Goal: Navigation & Orientation: Find specific page/section

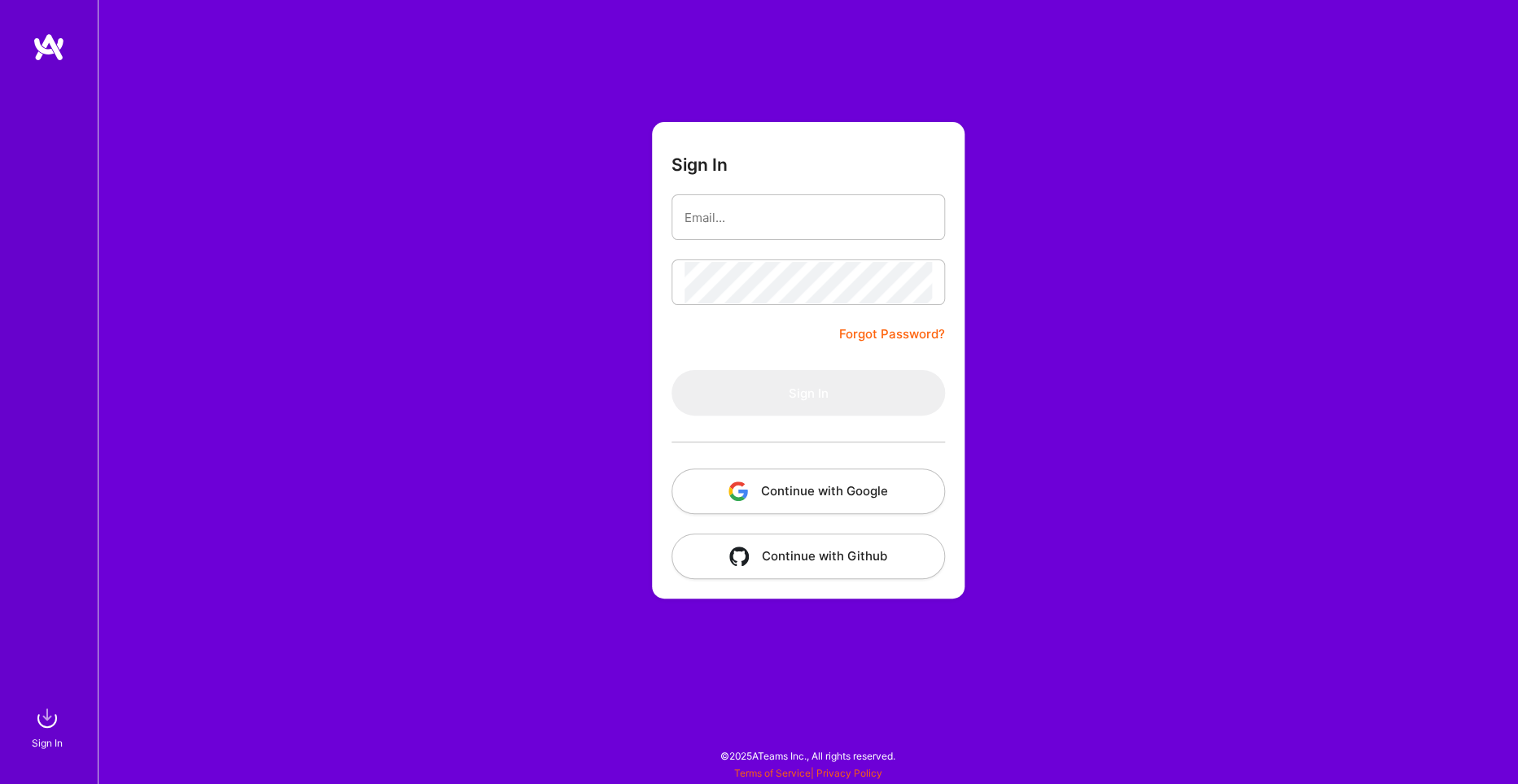
click at [852, 499] on button "Continue with Google" at bounding box center [808, 492] width 274 height 46
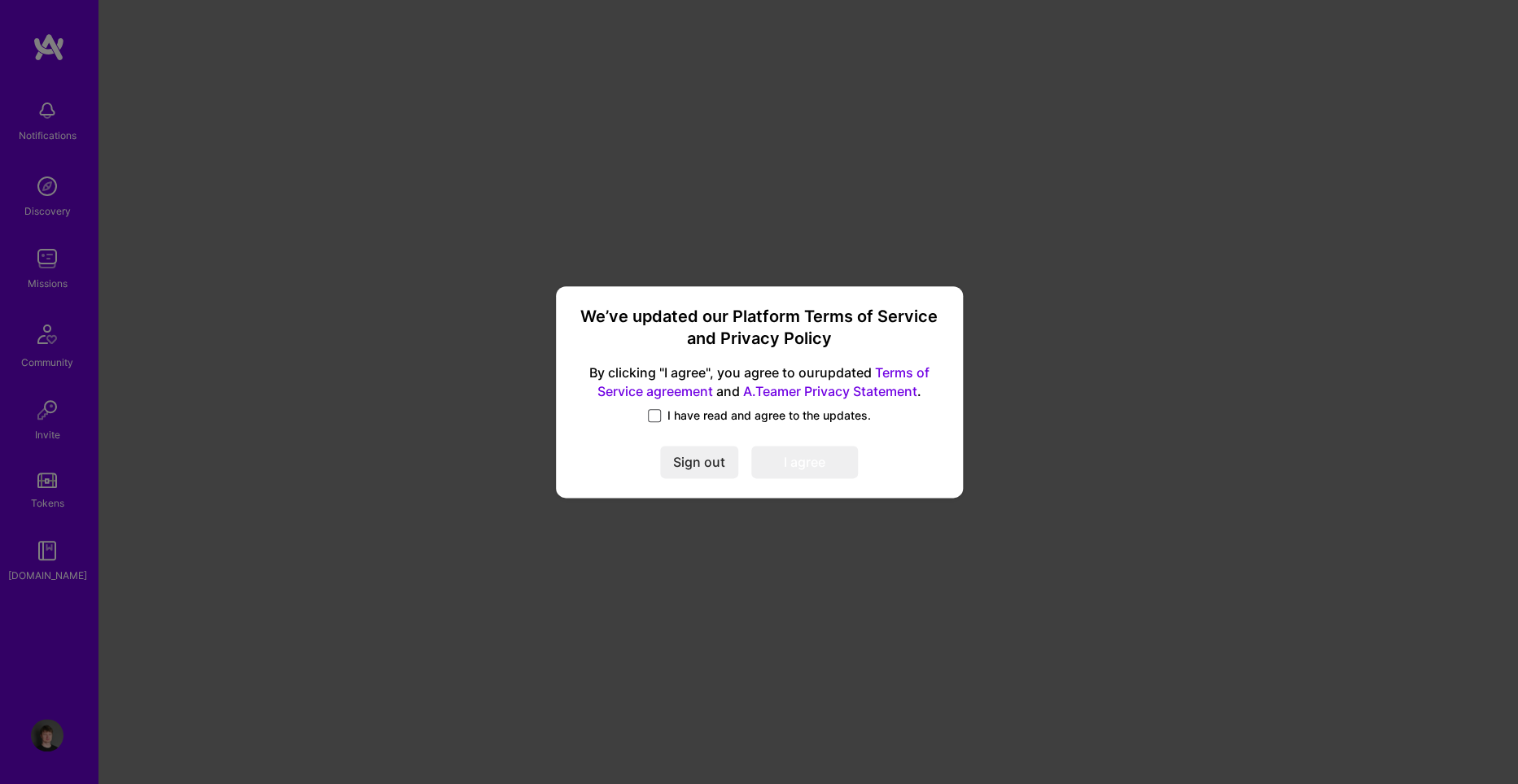
click at [656, 415] on span at bounding box center [654, 415] width 13 height 13
click at [0, 0] on input "I have read and agree to the updates." at bounding box center [0, 0] width 0 height 0
click at [835, 462] on button "I agree" at bounding box center [804, 462] width 106 height 32
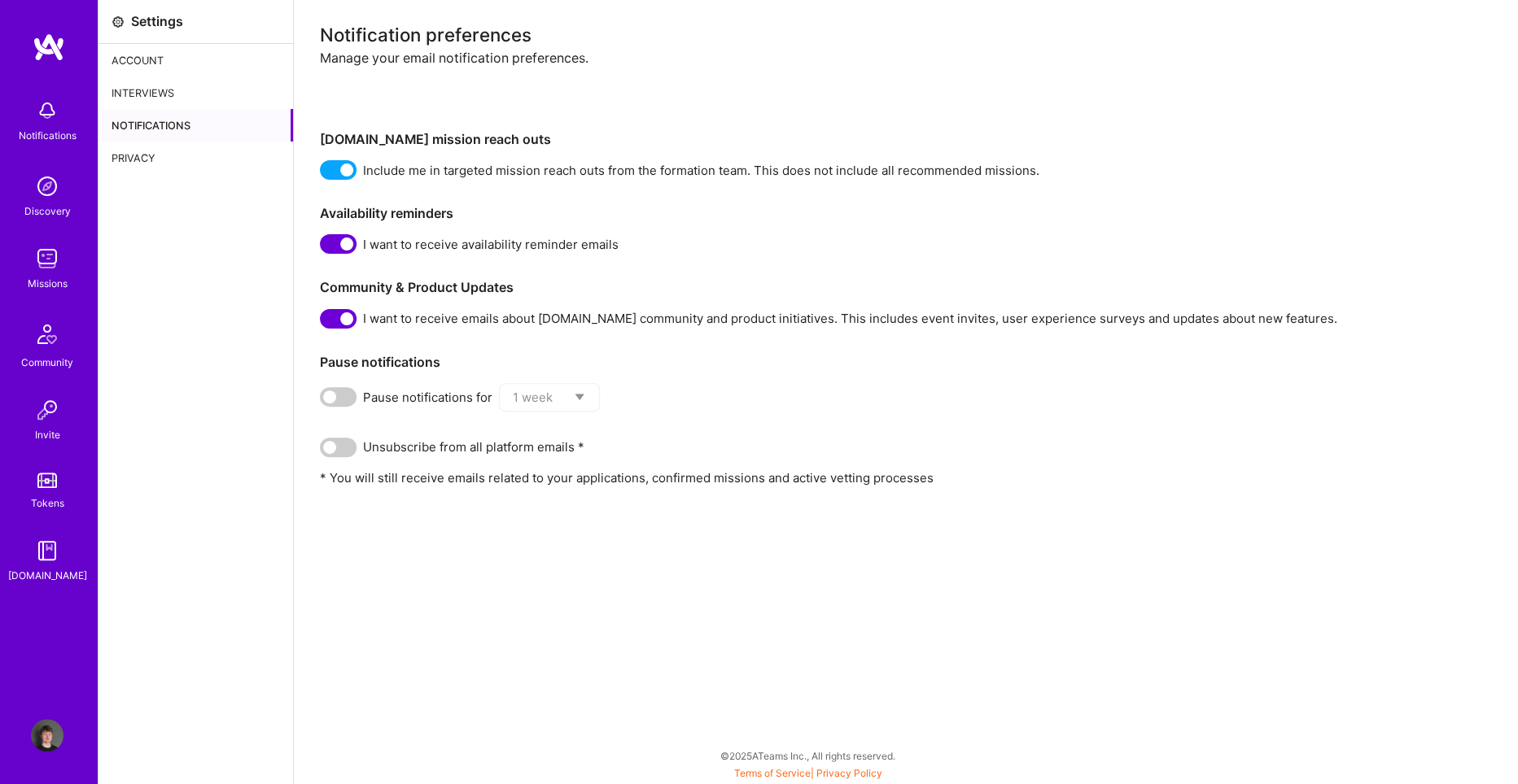
click at [160, 87] on div "Interviews" at bounding box center [195, 93] width 195 height 32
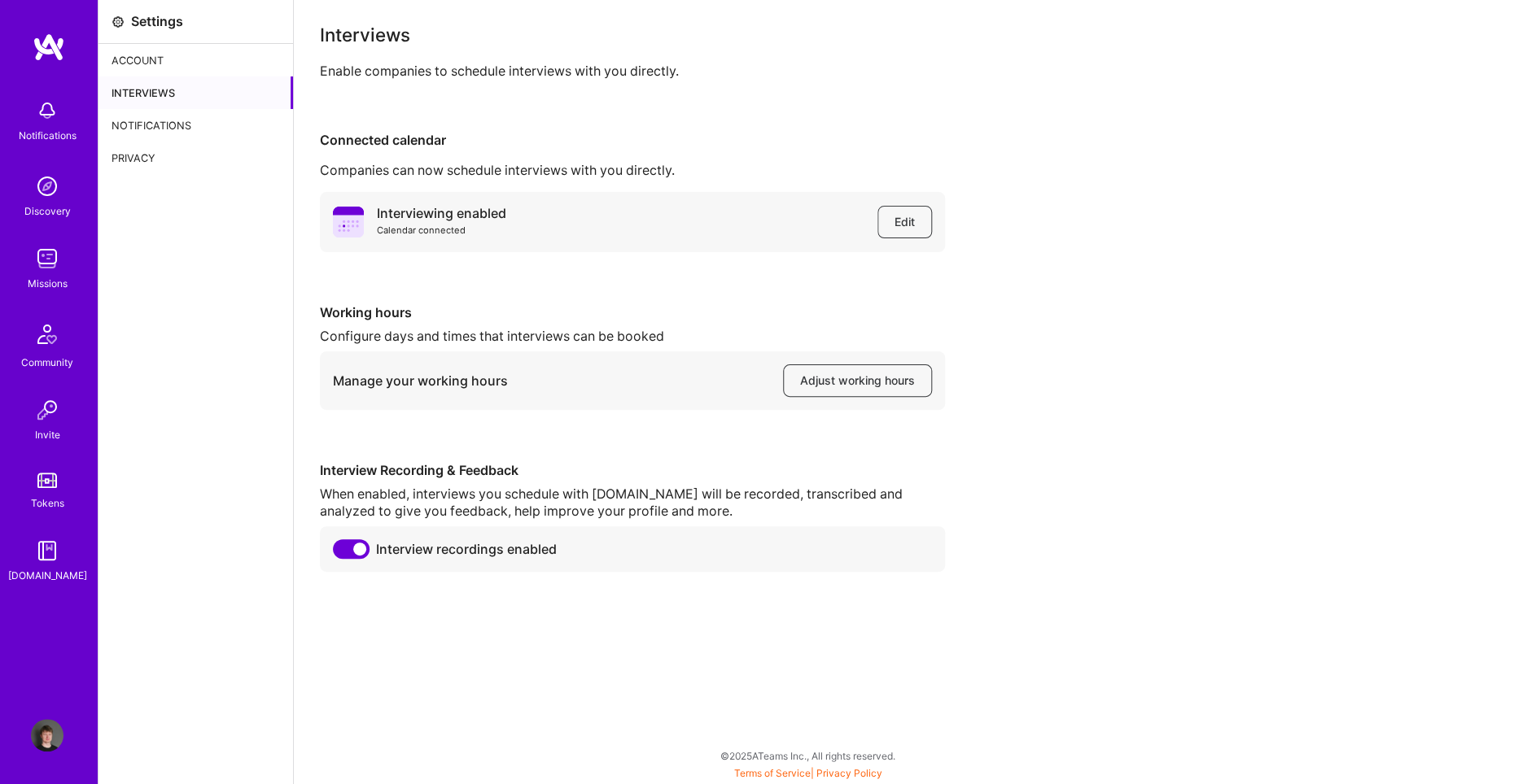
click at [137, 57] on div "Account" at bounding box center [195, 60] width 195 height 32
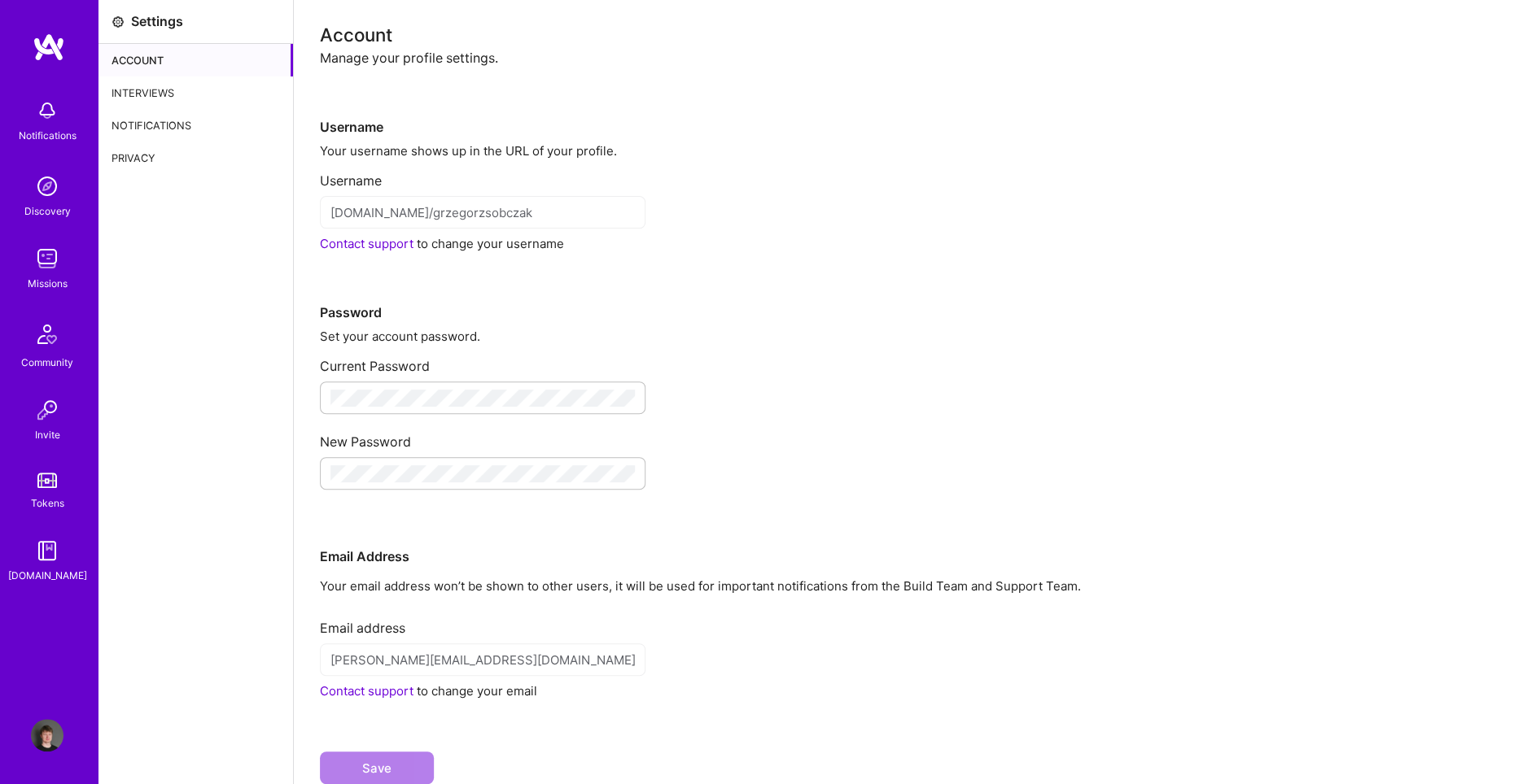
click at [147, 156] on div "Privacy" at bounding box center [195, 158] width 195 height 32
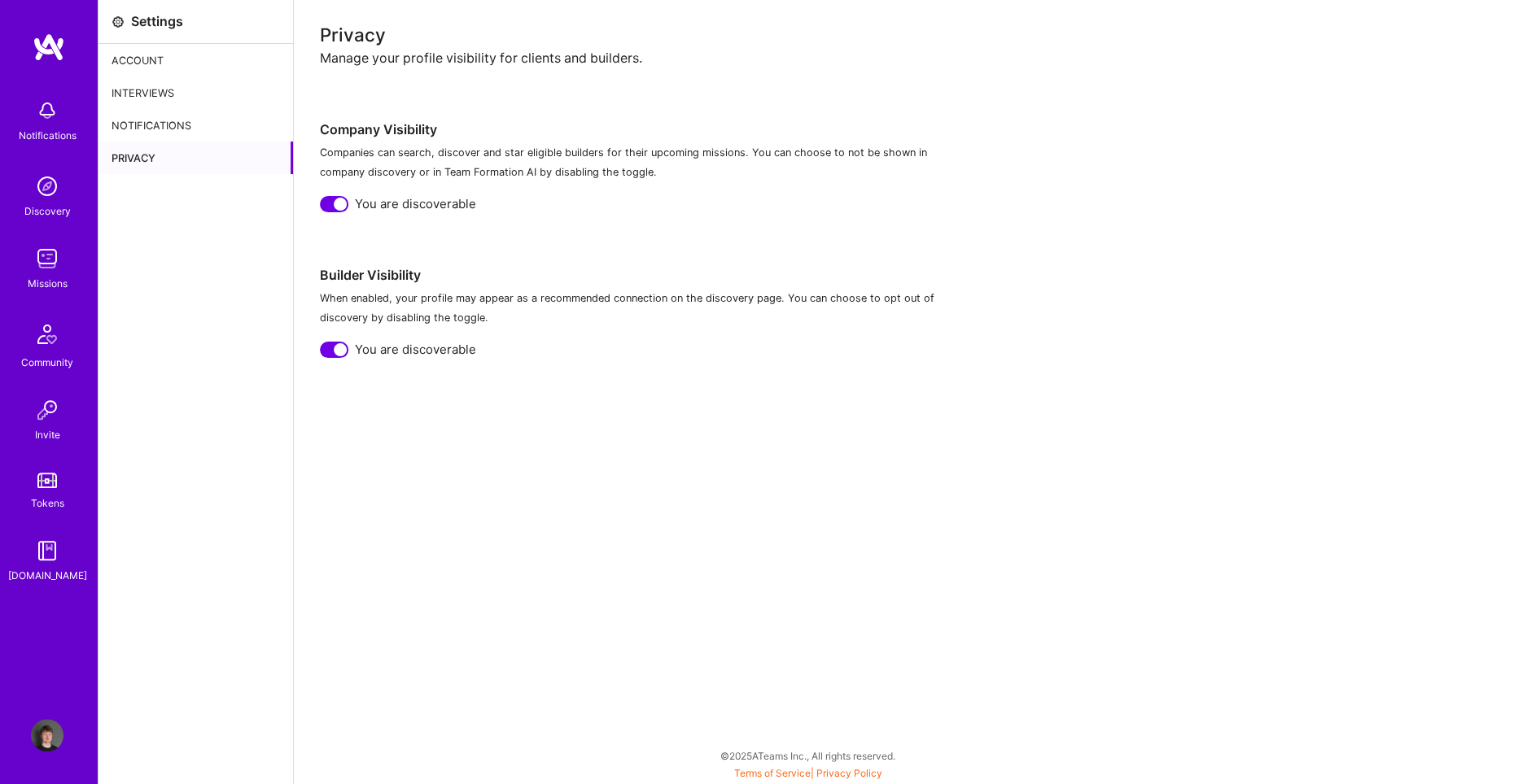
click at [48, 268] on img at bounding box center [47, 258] width 32 height 32
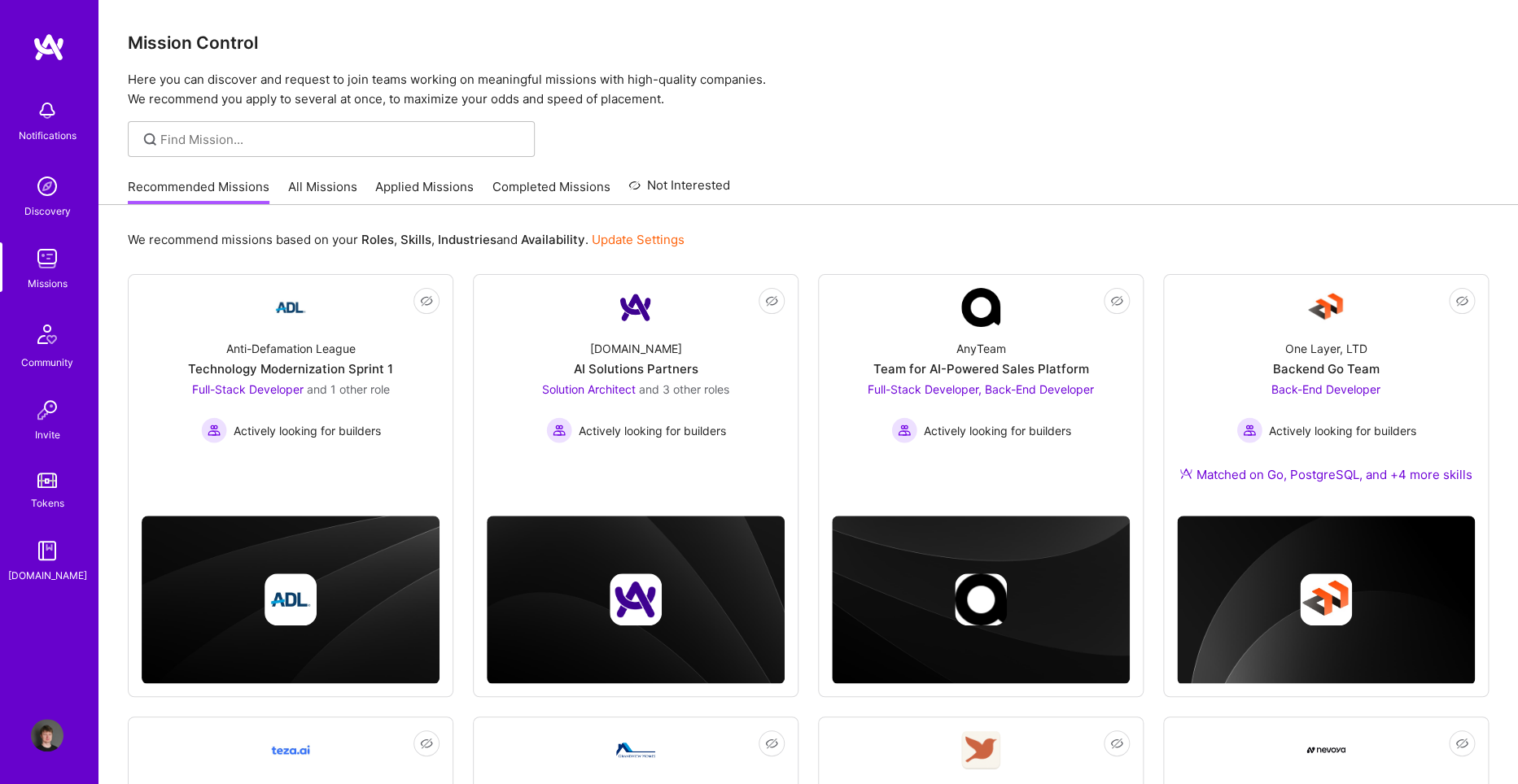
click at [457, 405] on div "Not Interested Anti-Defamation League Technology Modernization Sprint 1 Full-St…" at bounding box center [807, 724] width 1361 height 900
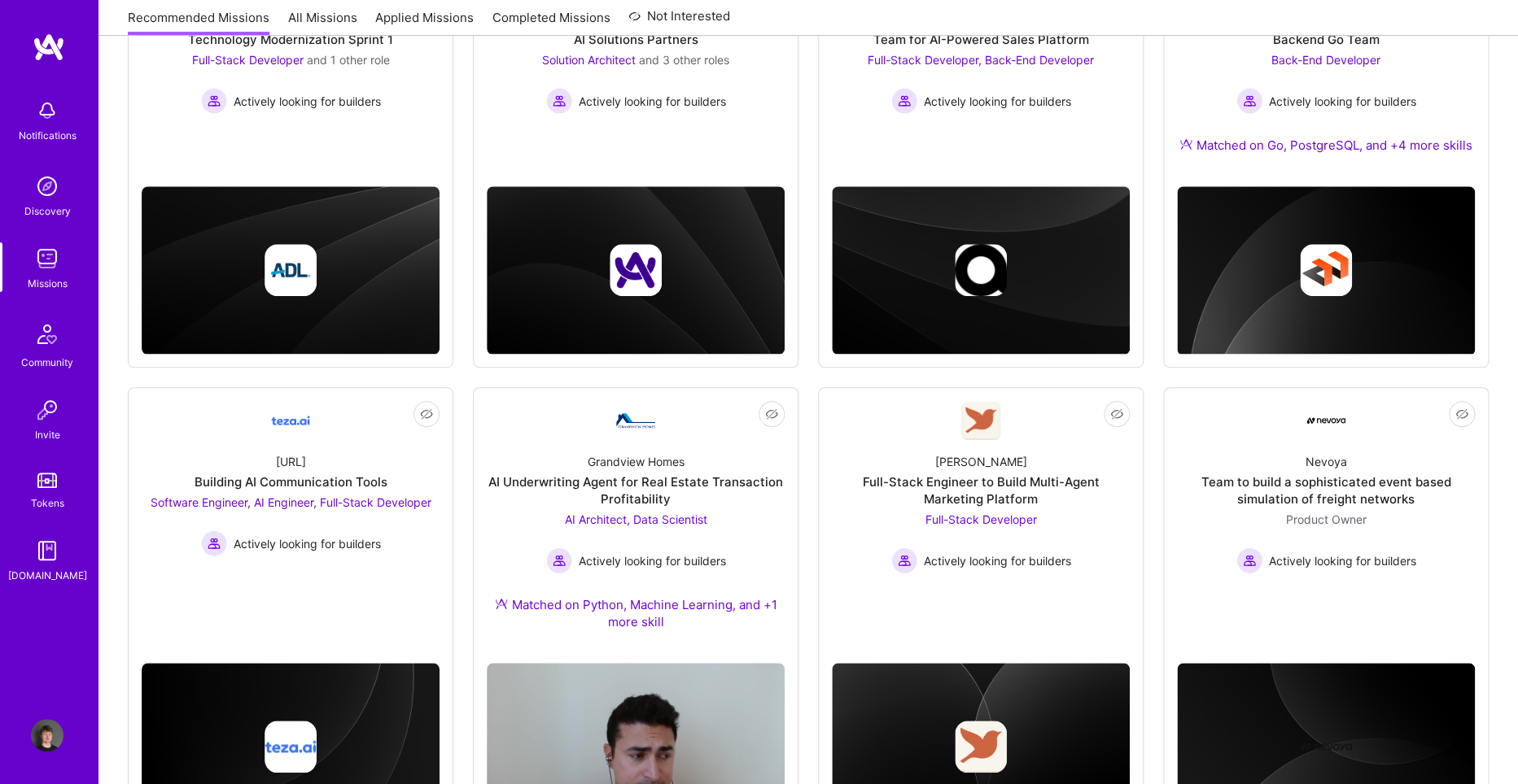
scroll to position [429, 0]
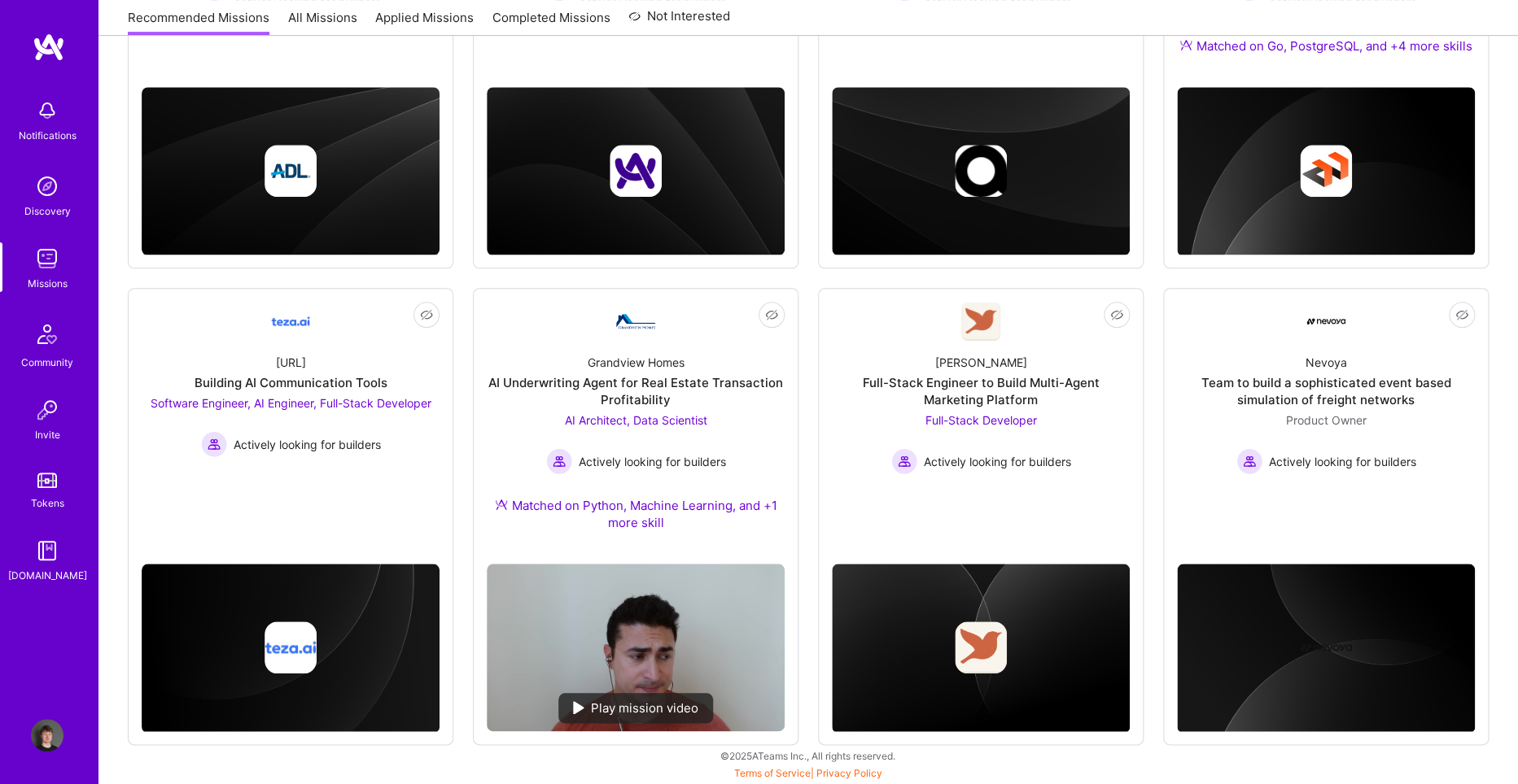
click at [458, 407] on div "Not Interested Anti-Defamation League Technology Modernization Sprint 1 Full-St…" at bounding box center [807, 295] width 1361 height 900
click at [471, 473] on div "Not Interested Anti-Defamation League Technology Modernization Sprint 1 Full-St…" at bounding box center [807, 295] width 1361 height 900
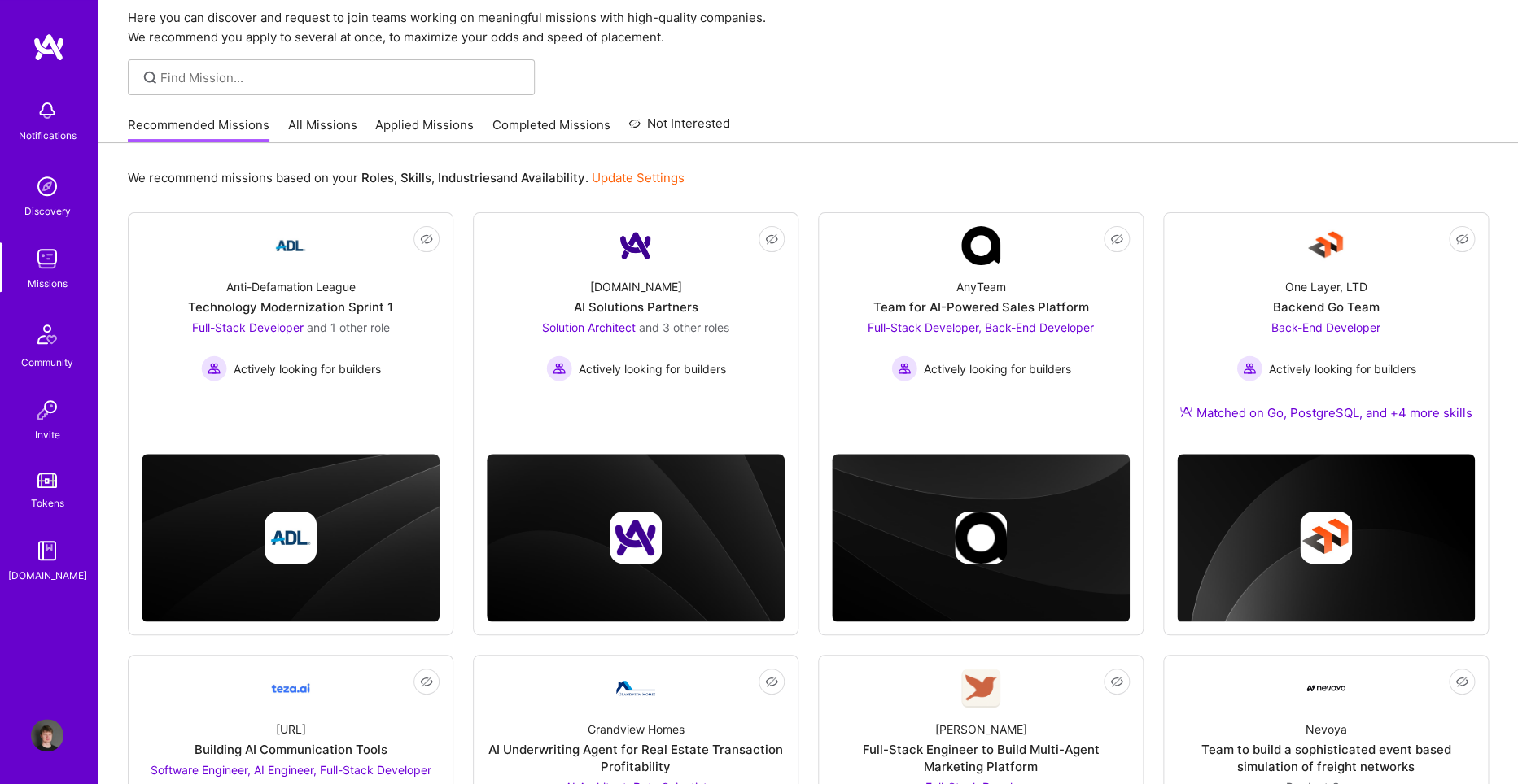
scroll to position [0, 0]
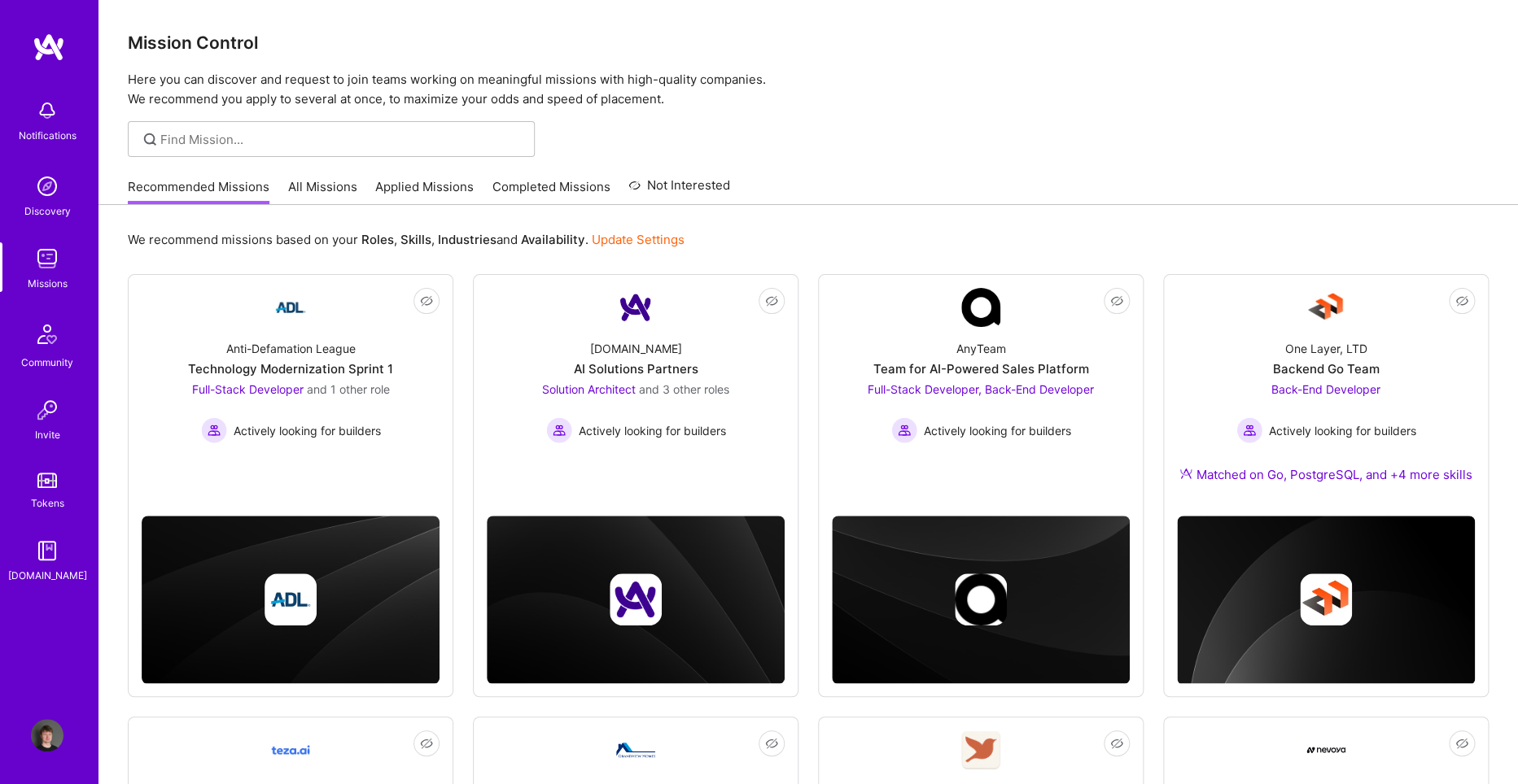
click at [460, 432] on div "Not Interested Anti-Defamation League Technology Modernization Sprint 1 Full-St…" at bounding box center [807, 724] width 1361 height 900
click at [651, 364] on div "AI Solutions Partners" at bounding box center [636, 369] width 125 height 17
click at [808, 443] on div "Not Interested Anti-Defamation League Technology Modernization Sprint 1 Full-St…" at bounding box center [807, 724] width 1361 height 900
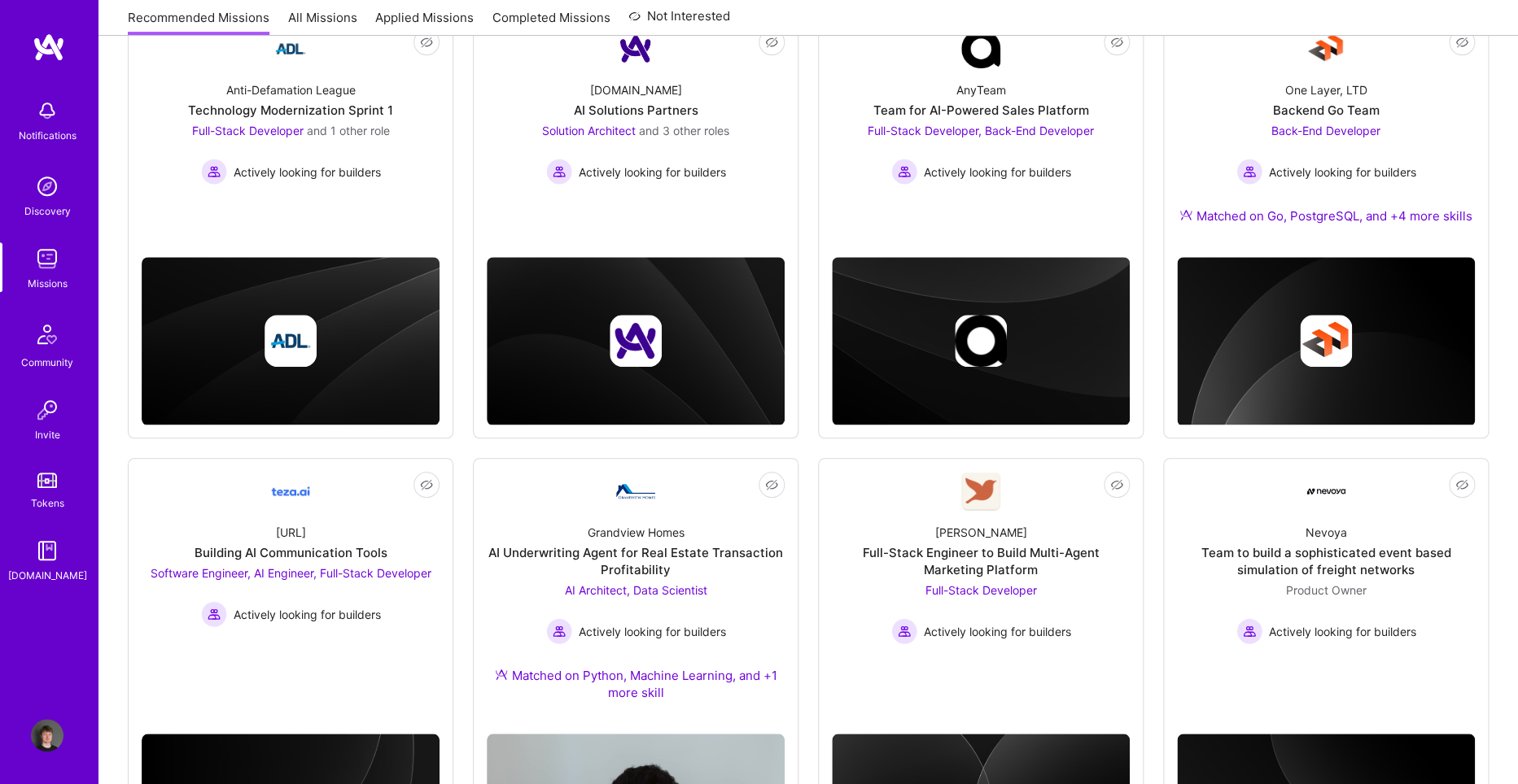
scroll to position [429, 0]
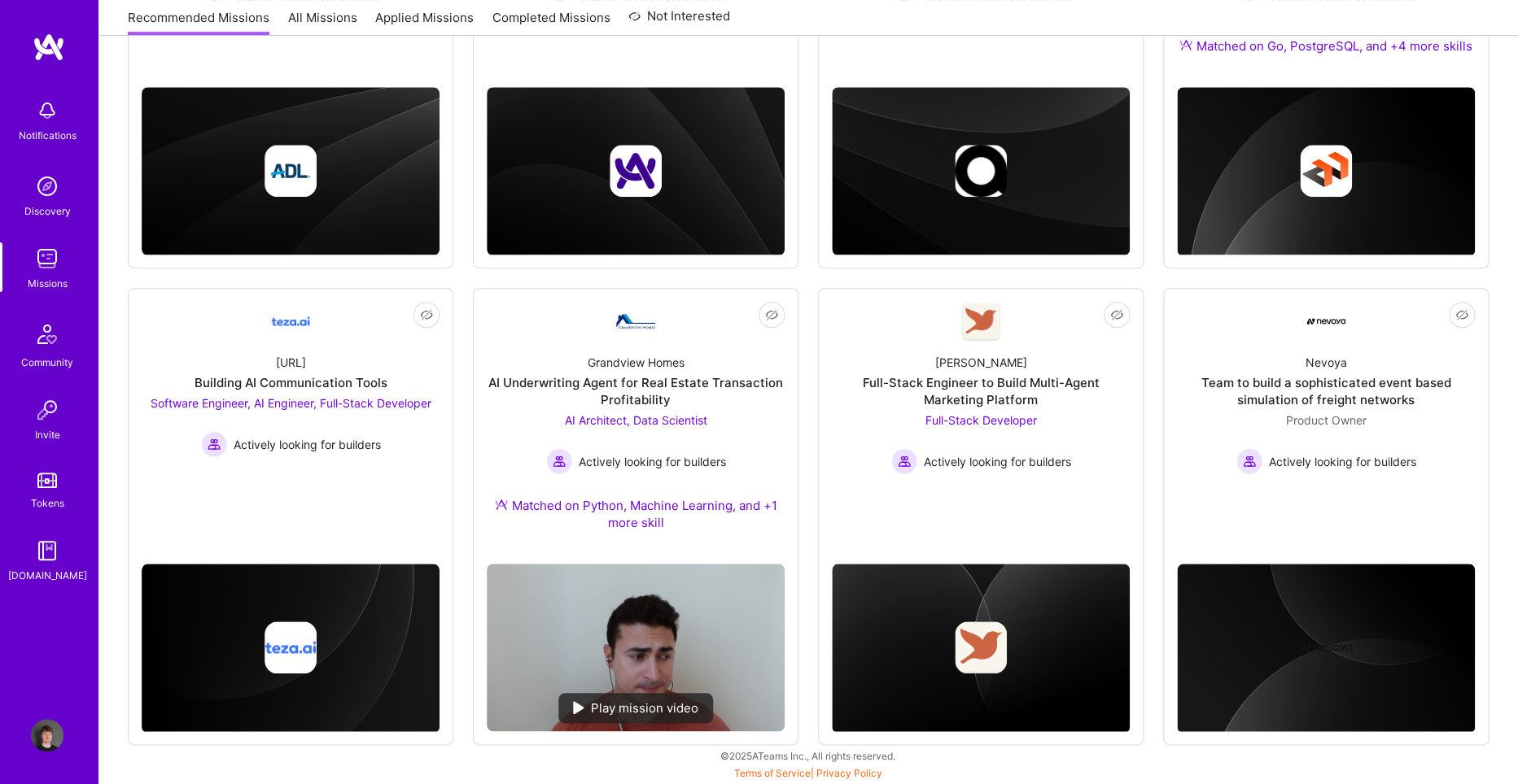
click at [808, 443] on div "Not Interested Anti-Defamation League Technology Modernization Sprint 1 Full-St…" at bounding box center [807, 295] width 1361 height 900
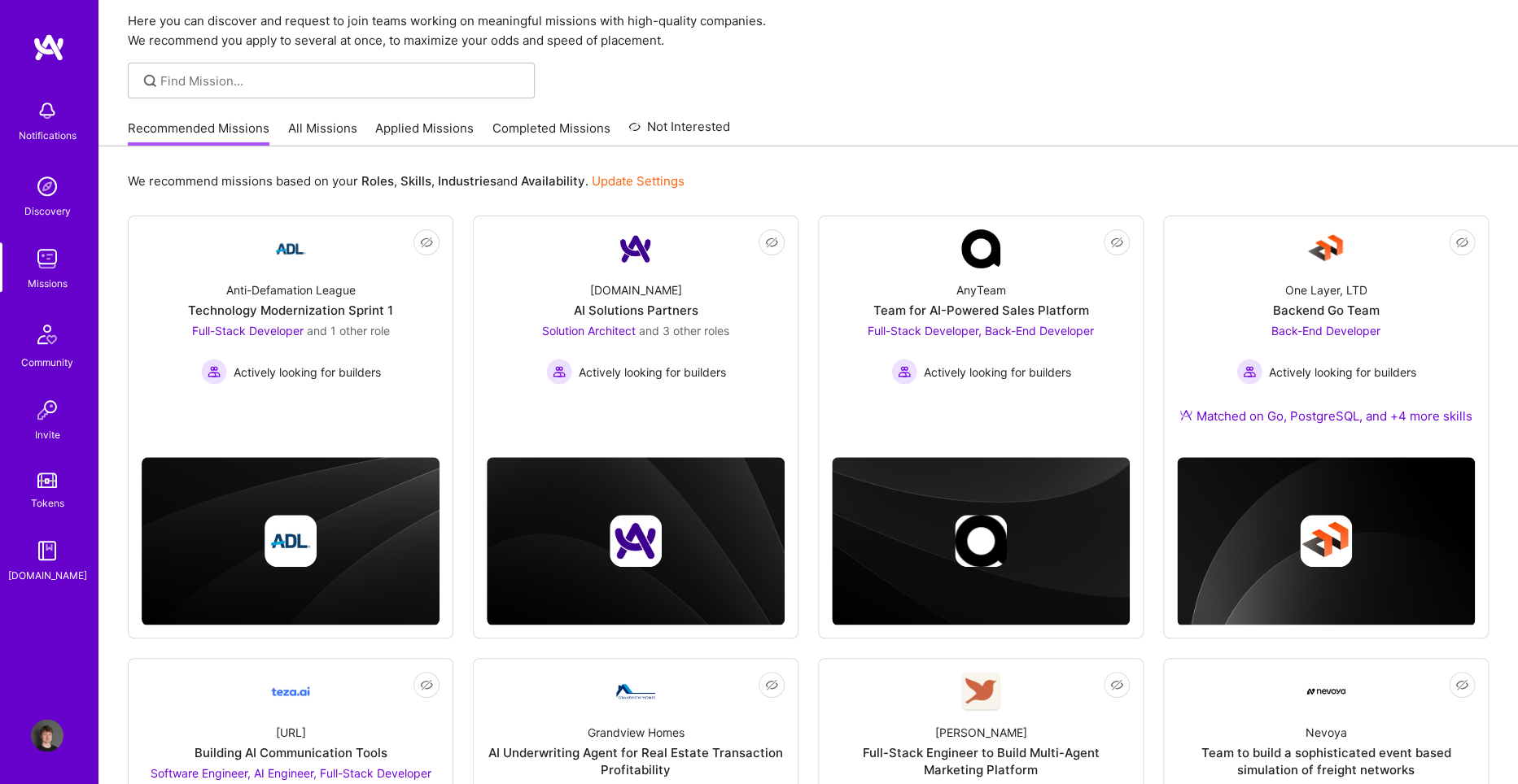
scroll to position [0, 0]
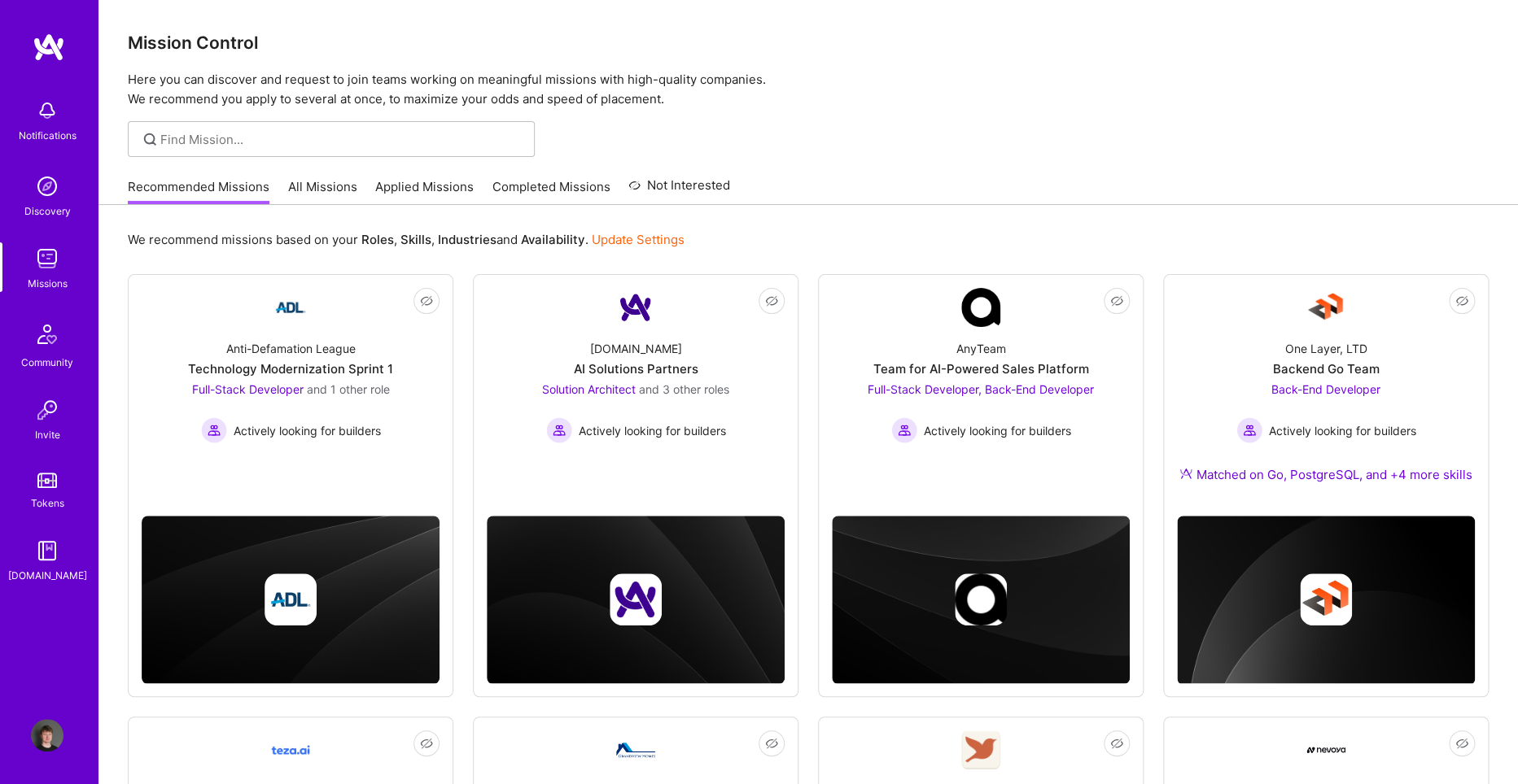
click at [808, 443] on div "Not Interested Anti-Defamation League Technology Modernization Sprint 1 Full-St…" at bounding box center [807, 724] width 1361 height 900
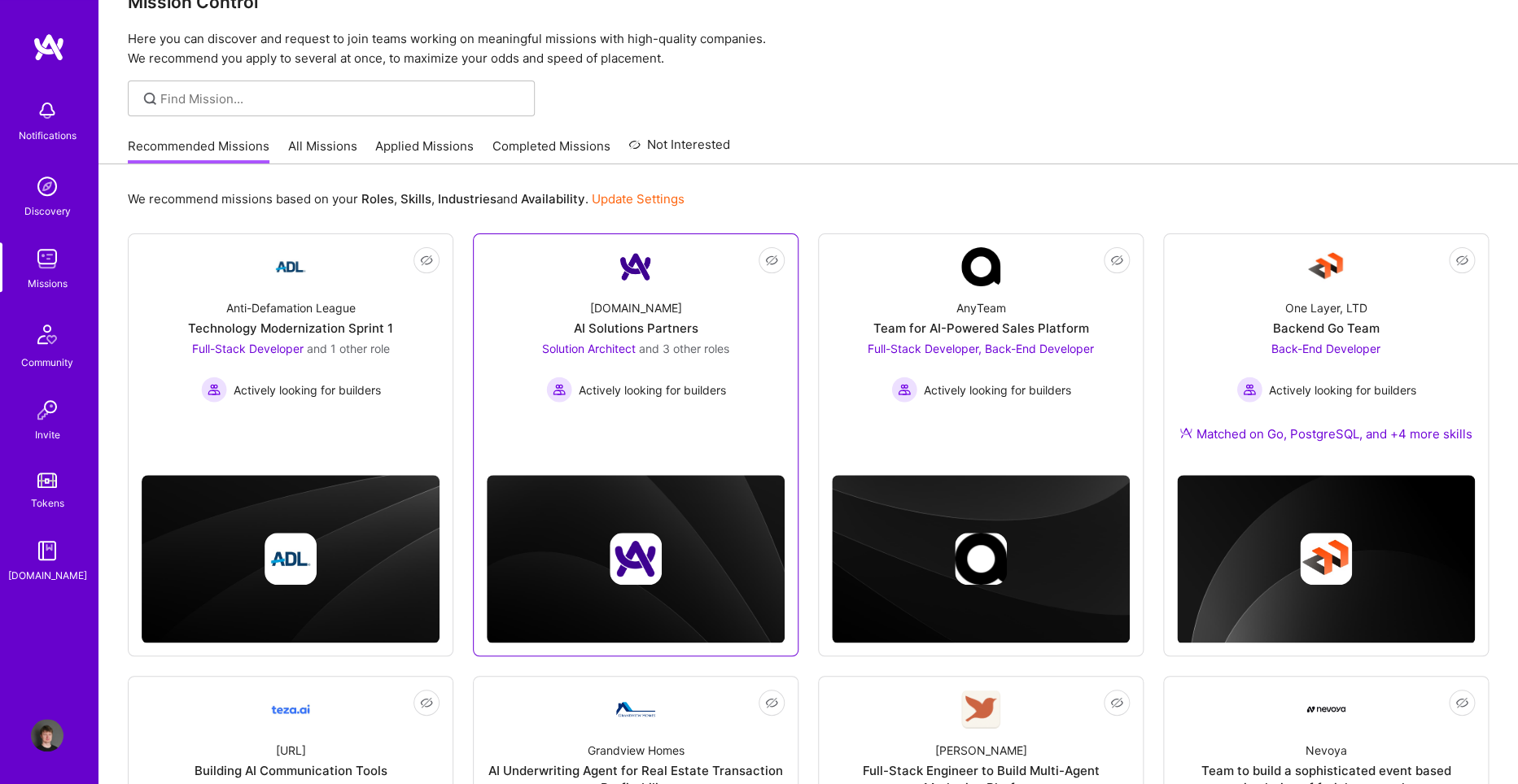
scroll to position [429, 0]
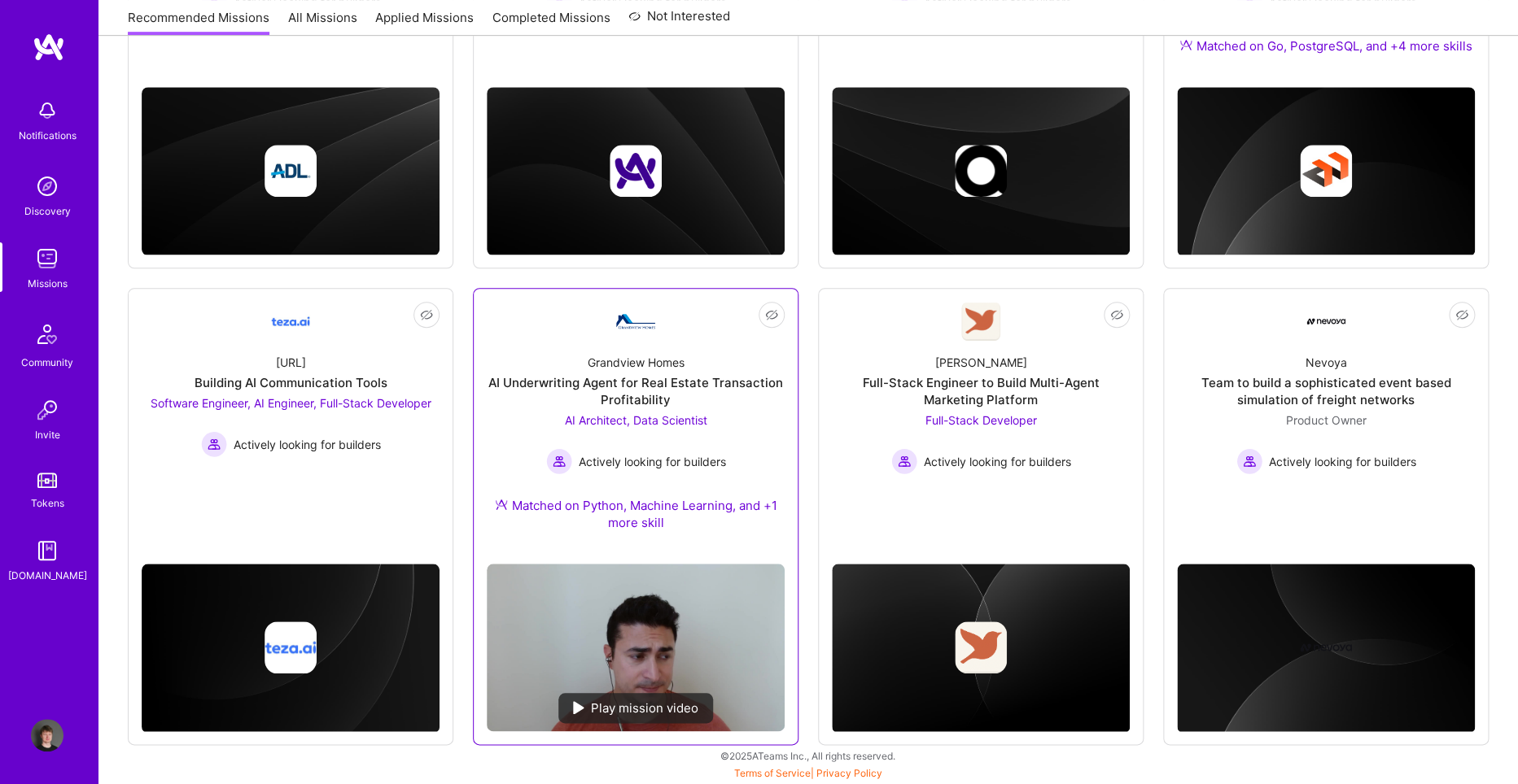
click at [629, 392] on div "AI Underwriting Agent for Real Estate Transaction Profitability" at bounding box center [636, 391] width 297 height 34
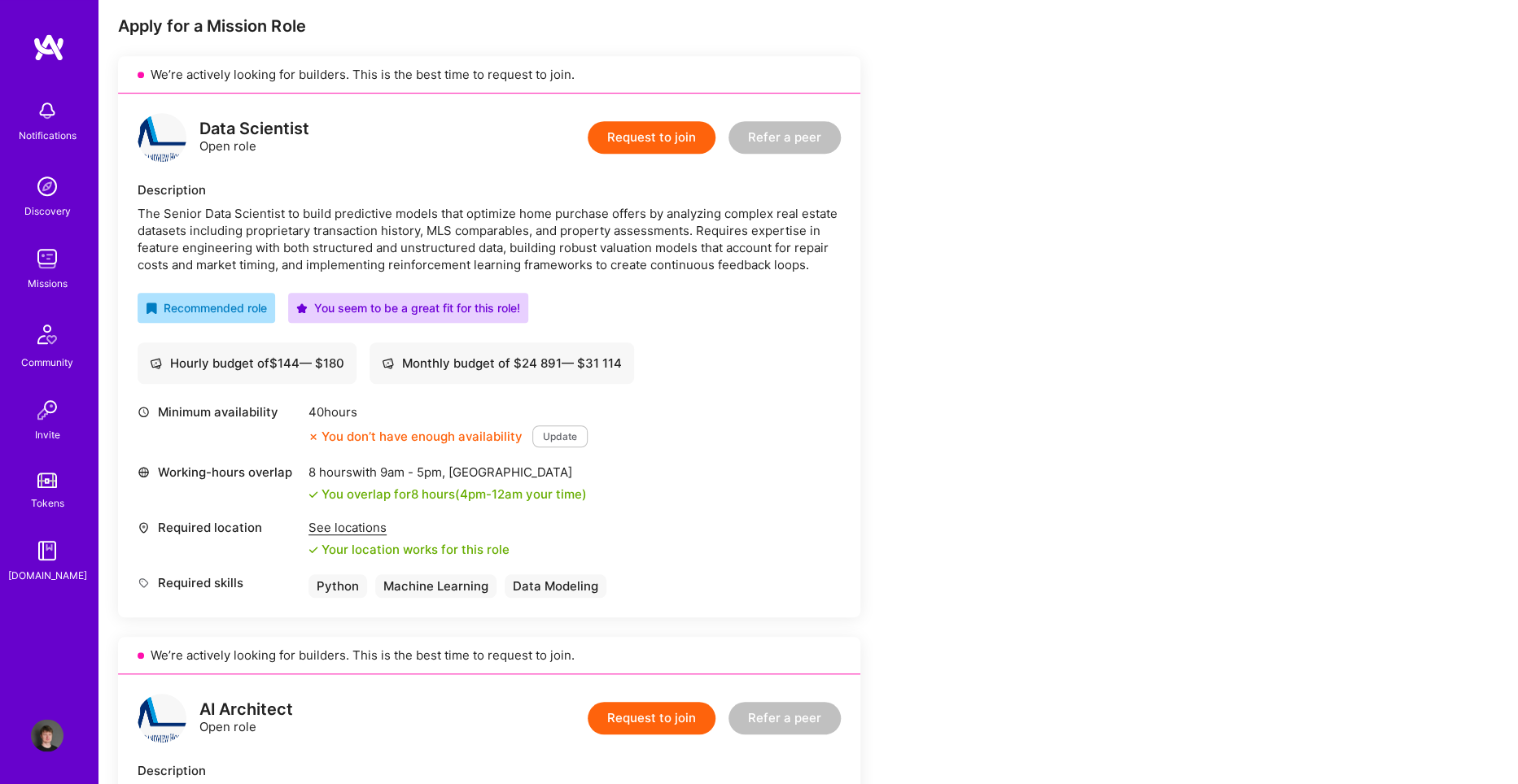
scroll to position [330, 0]
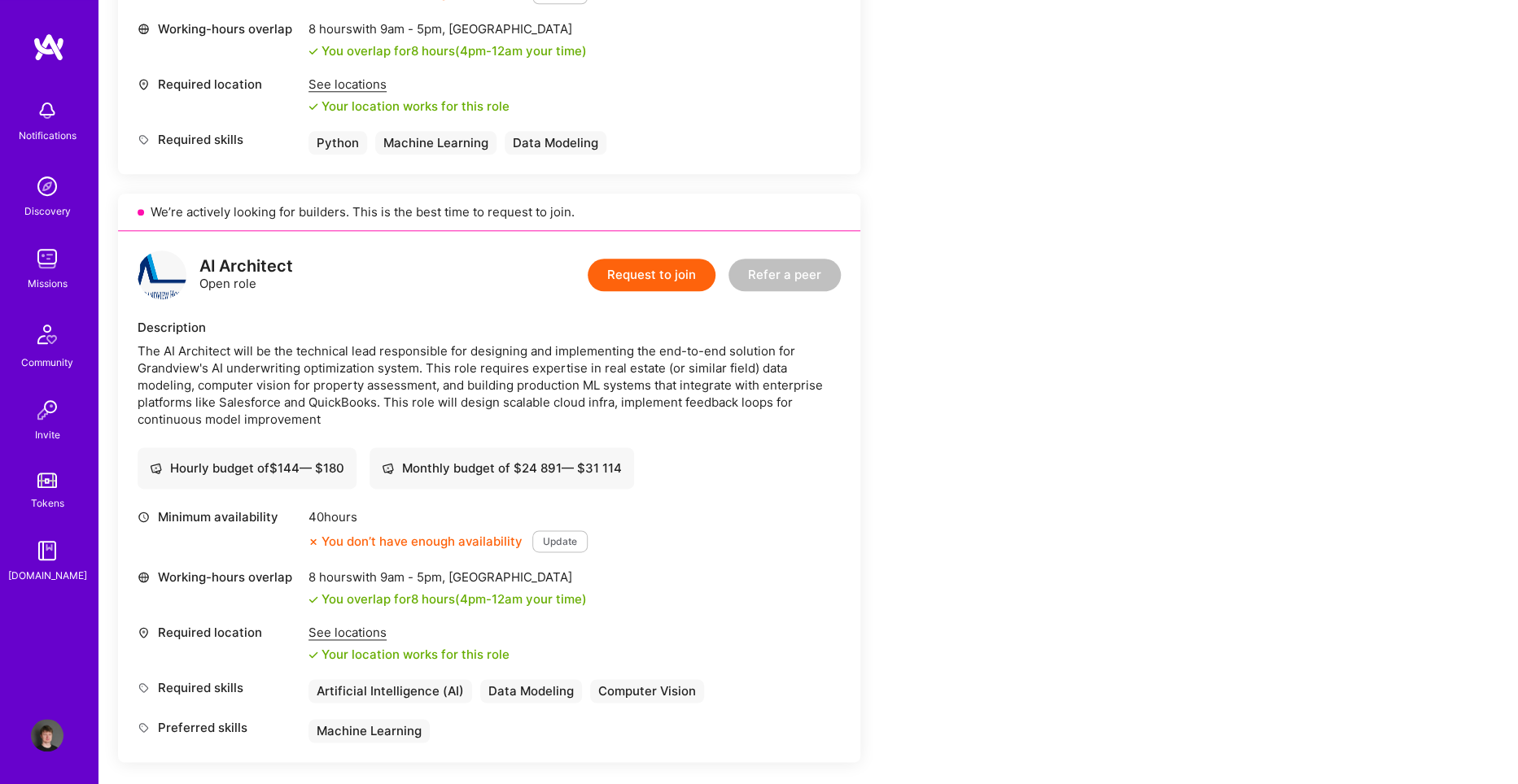
scroll to position [769, 0]
click at [521, 374] on div "The AI Architect will be the technical lead responsible for designing and imple…" at bounding box center [489, 384] width 703 height 86
click at [231, 386] on div "The AI Architect will be the technical lead responsible for designing and imple…" at bounding box center [489, 384] width 703 height 86
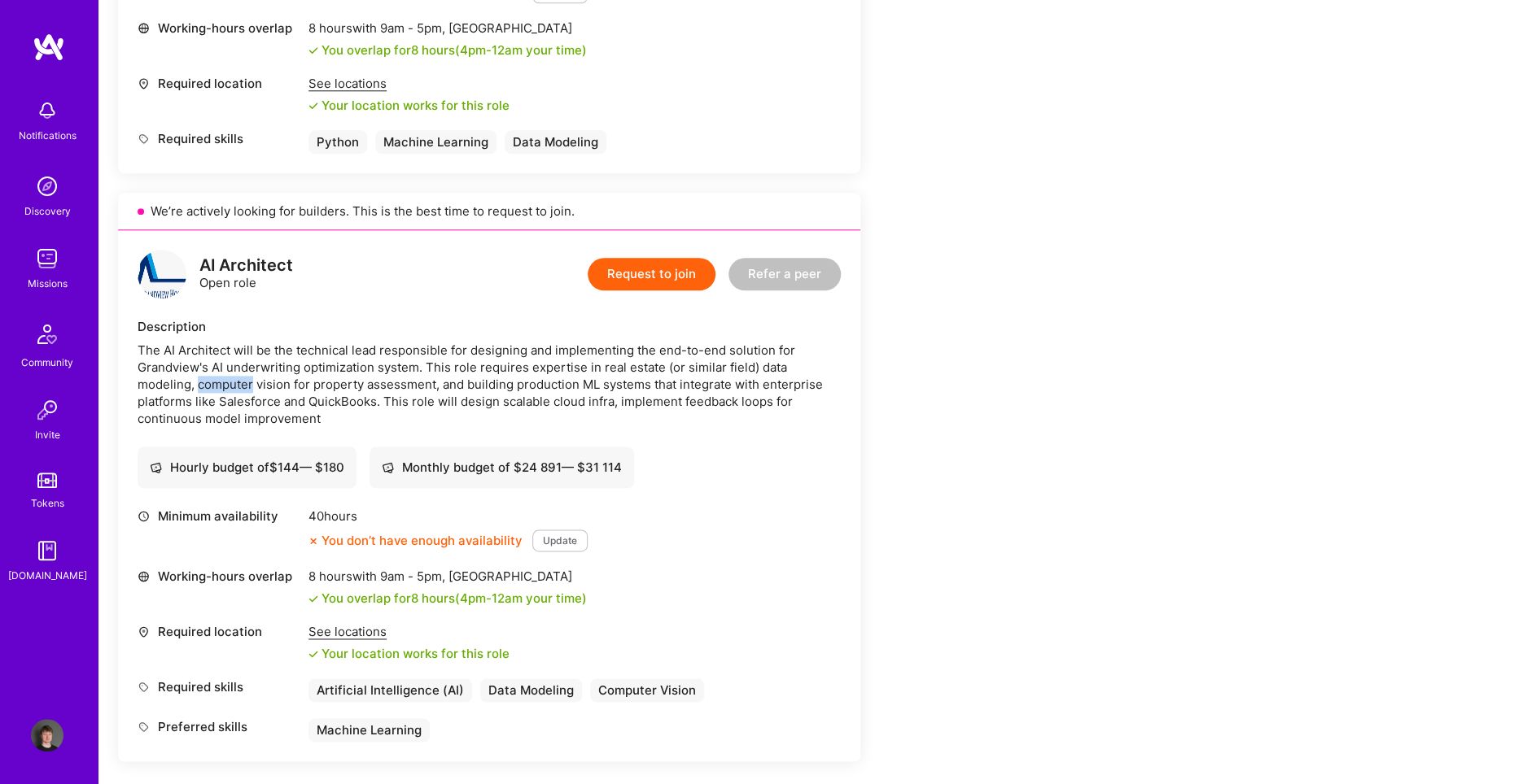
click at [231, 386] on div "The AI Architect will be the technical lead responsible for designing and imple…" at bounding box center [489, 384] width 703 height 86
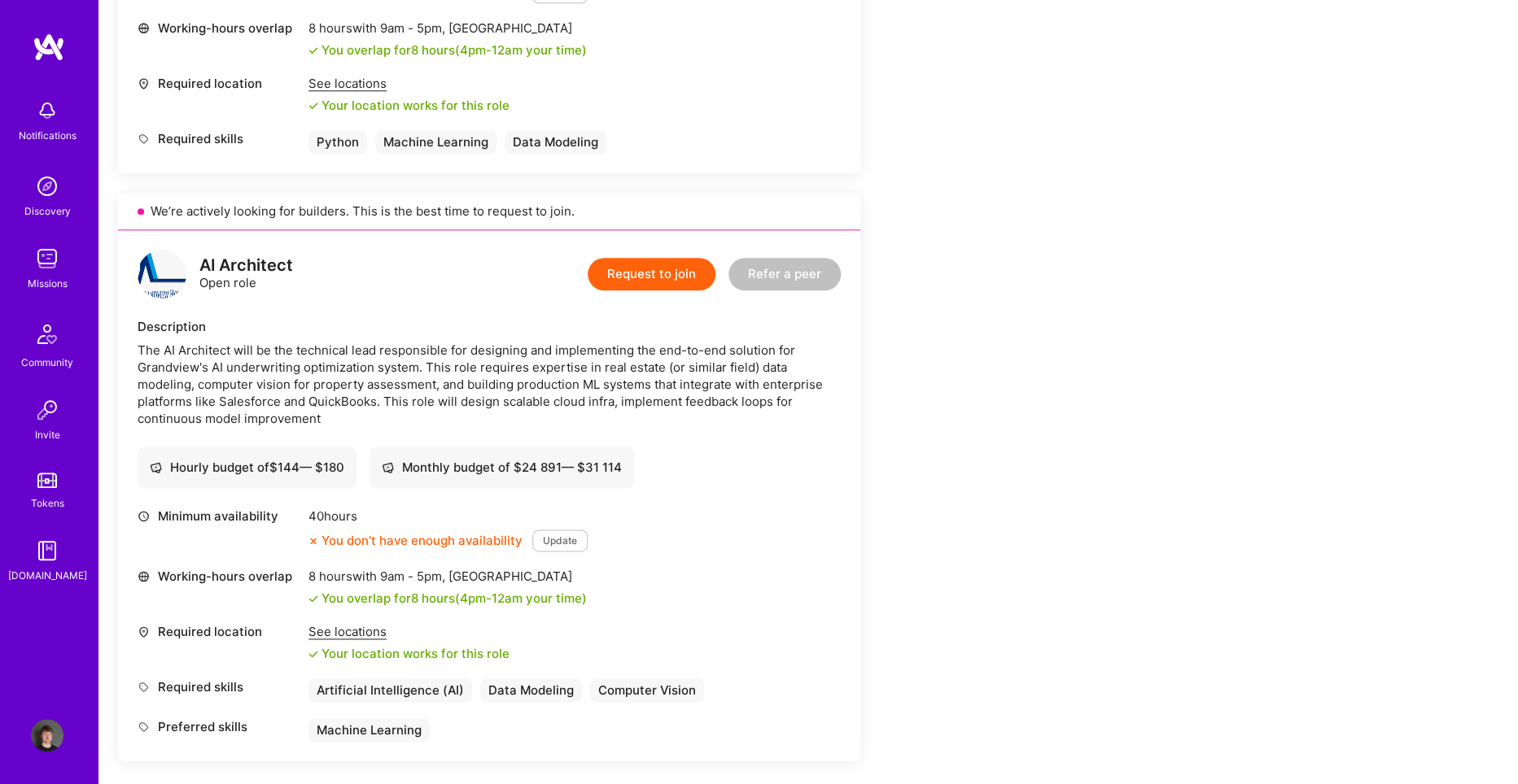
click at [231, 386] on div "The AI Architect will be the technical lead responsible for designing and imple…" at bounding box center [489, 384] width 703 height 86
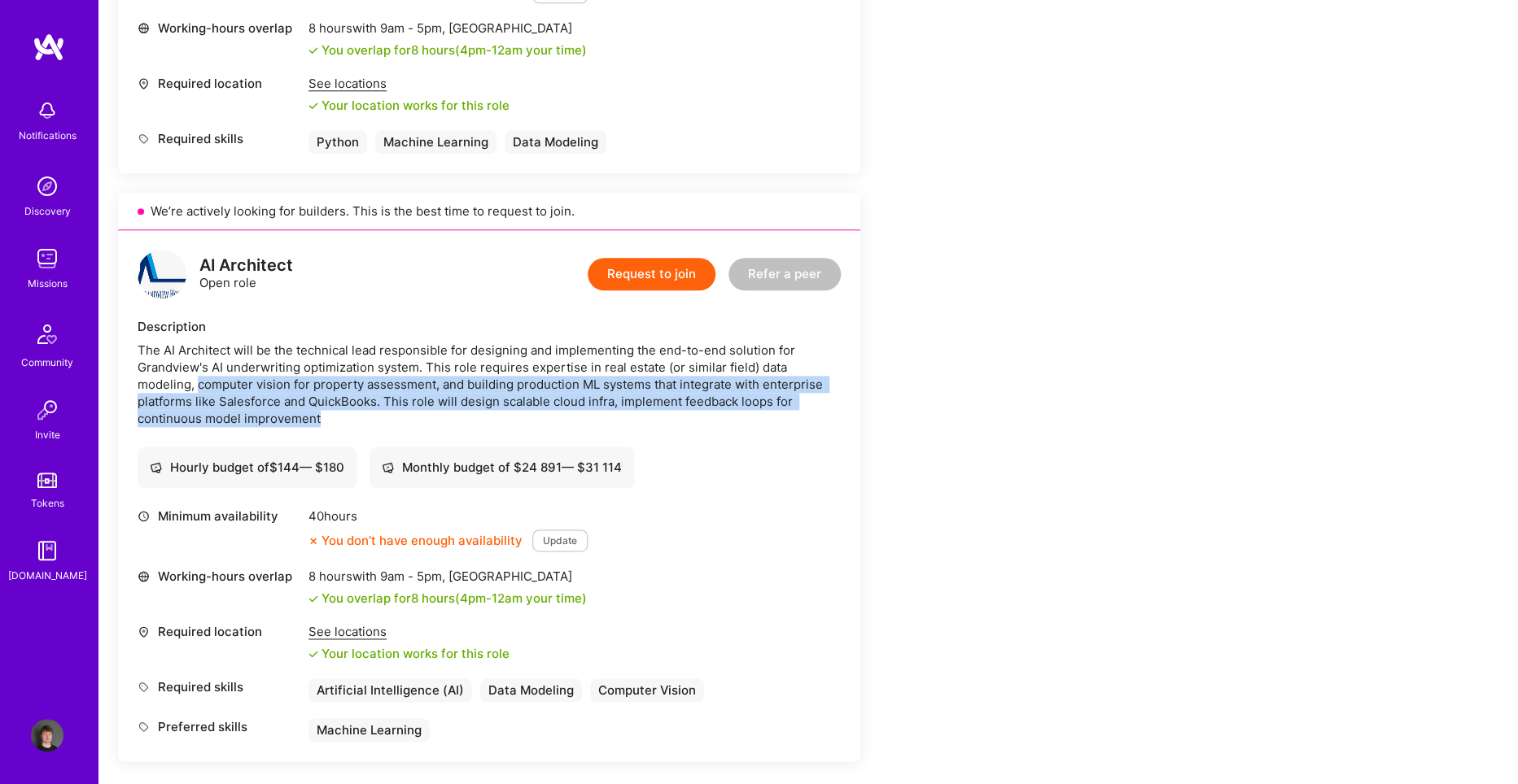
drag, startPoint x: 231, startPoint y: 386, endPoint x: 593, endPoint y: 417, distance: 363.3
click at [593, 417] on div "The AI Architect will be the technical lead responsible for designing and imple…" at bounding box center [489, 384] width 703 height 86
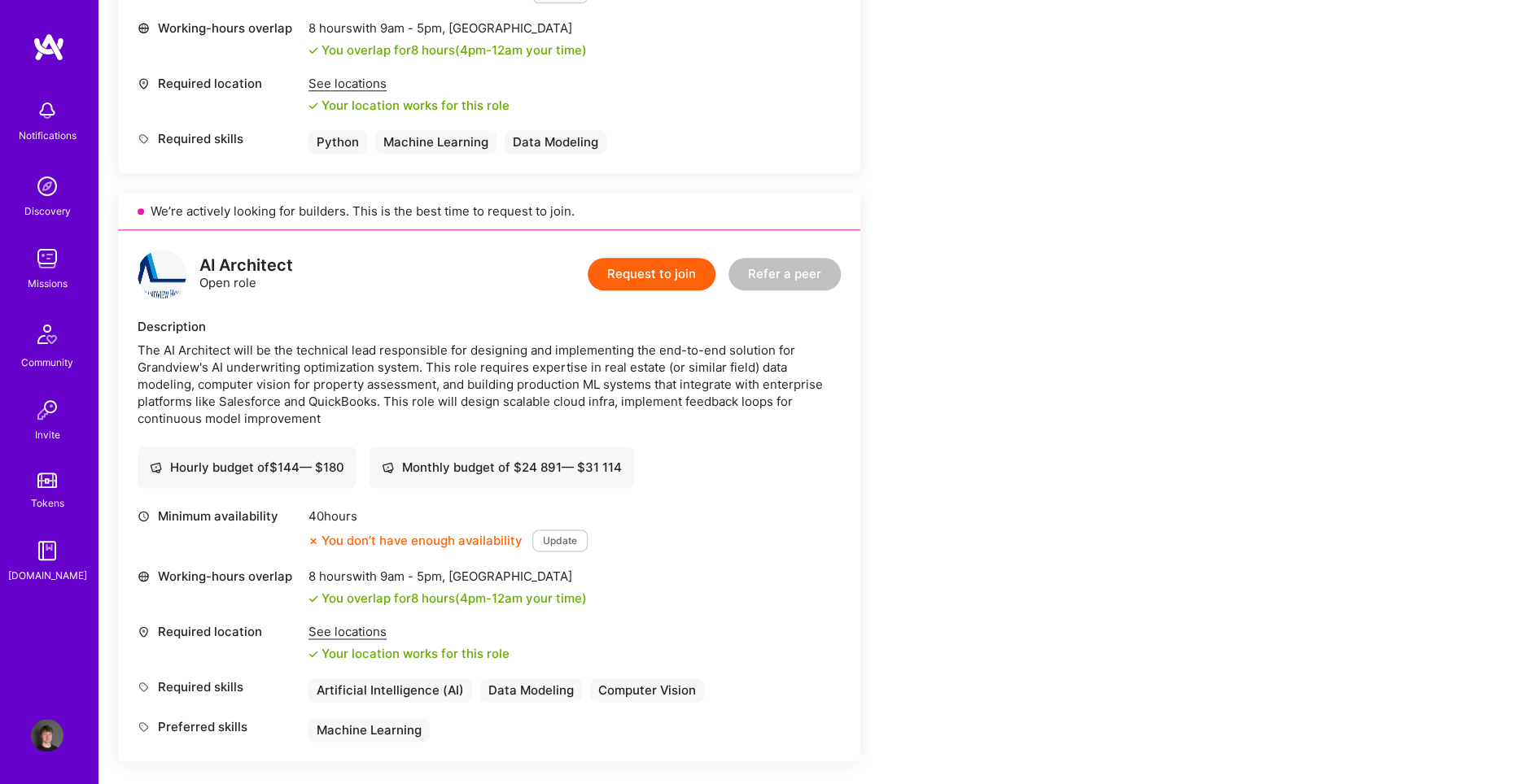
click at [593, 417] on div "The AI Architect will be the technical lead responsible for designing and imple…" at bounding box center [489, 384] width 703 height 86
drag, startPoint x: 593, startPoint y: 417, endPoint x: 235, endPoint y: 364, distance: 361.9
click at [244, 366] on div "The AI Architect will be the technical lead responsible for designing and imple…" at bounding box center [489, 384] width 703 height 86
click at [235, 364] on div "The AI Architect will be the technical lead responsible for designing and imple…" at bounding box center [489, 384] width 703 height 86
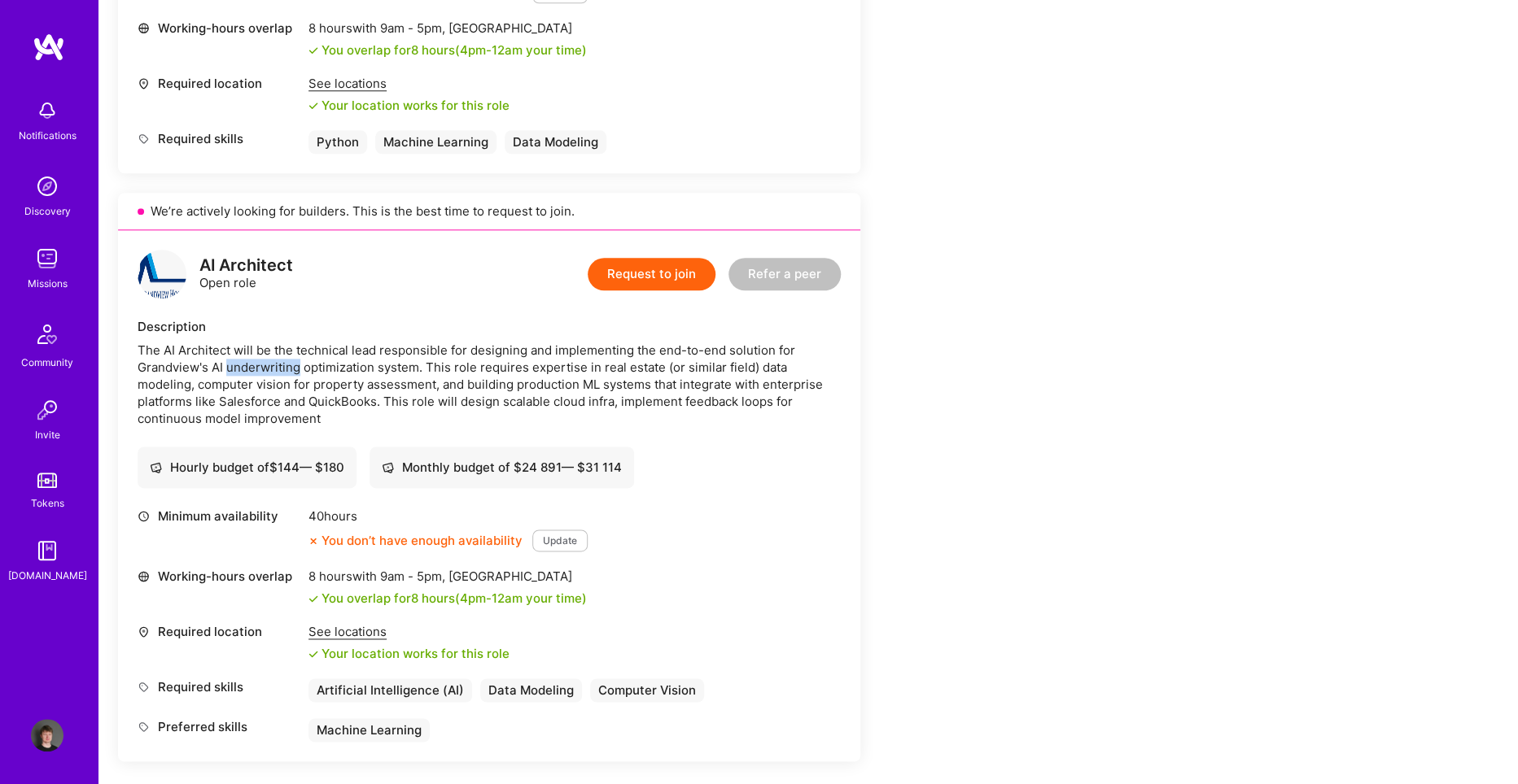
click at [235, 364] on div "The AI Architect will be the technical lead responsible for designing and imple…" at bounding box center [489, 384] width 703 height 86
click at [149, 365] on div "The AI Architect will be the technical lead responsible for designing and imple…" at bounding box center [489, 384] width 703 height 86
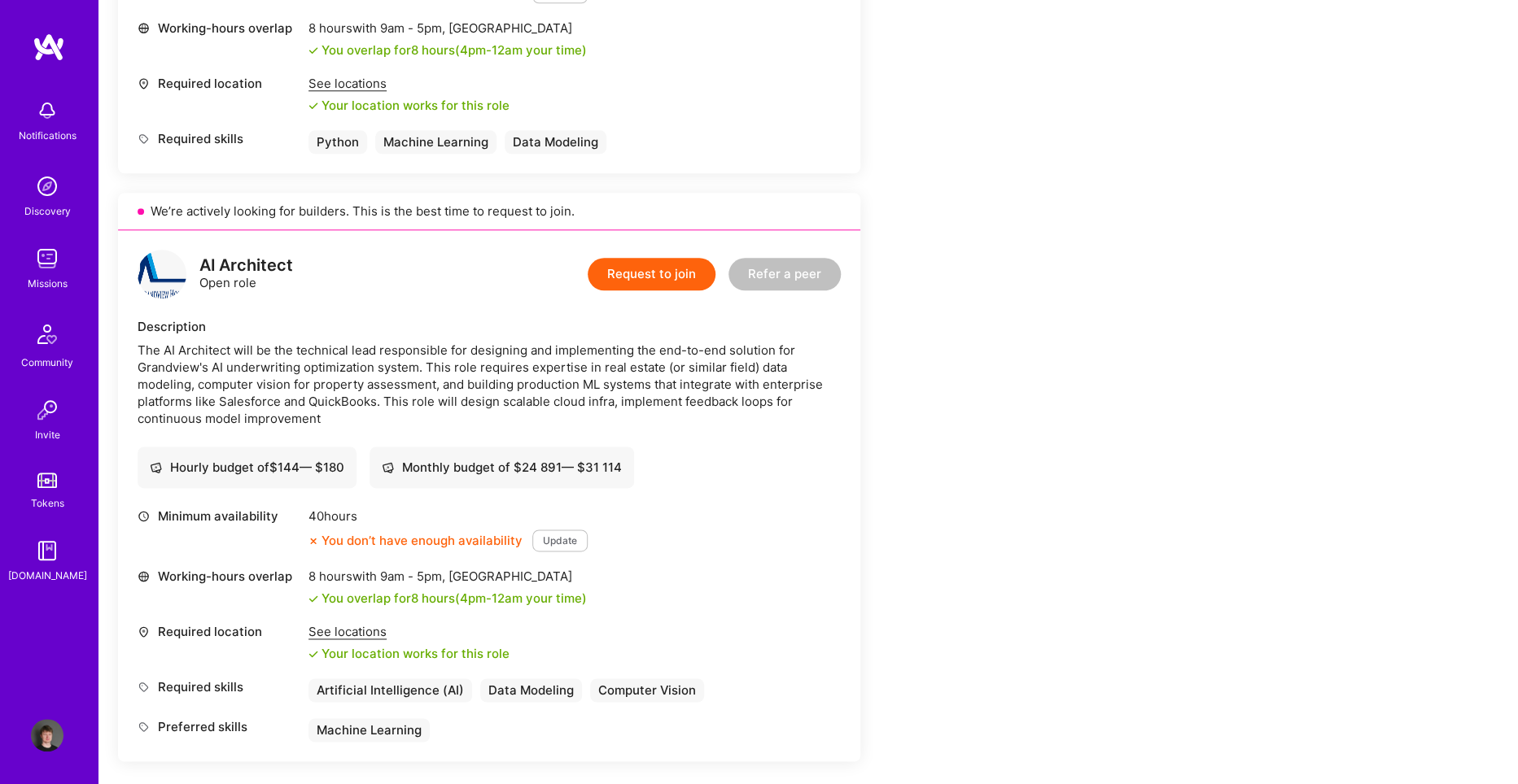
click at [149, 365] on div "The AI Architect will be the technical lead responsible for designing and imple…" at bounding box center [489, 384] width 703 height 86
click at [1003, 406] on div "Earn tokens for inviting a new A.Teamer to this mission Do you know the perfect…" at bounding box center [606, 467] width 977 height 1996
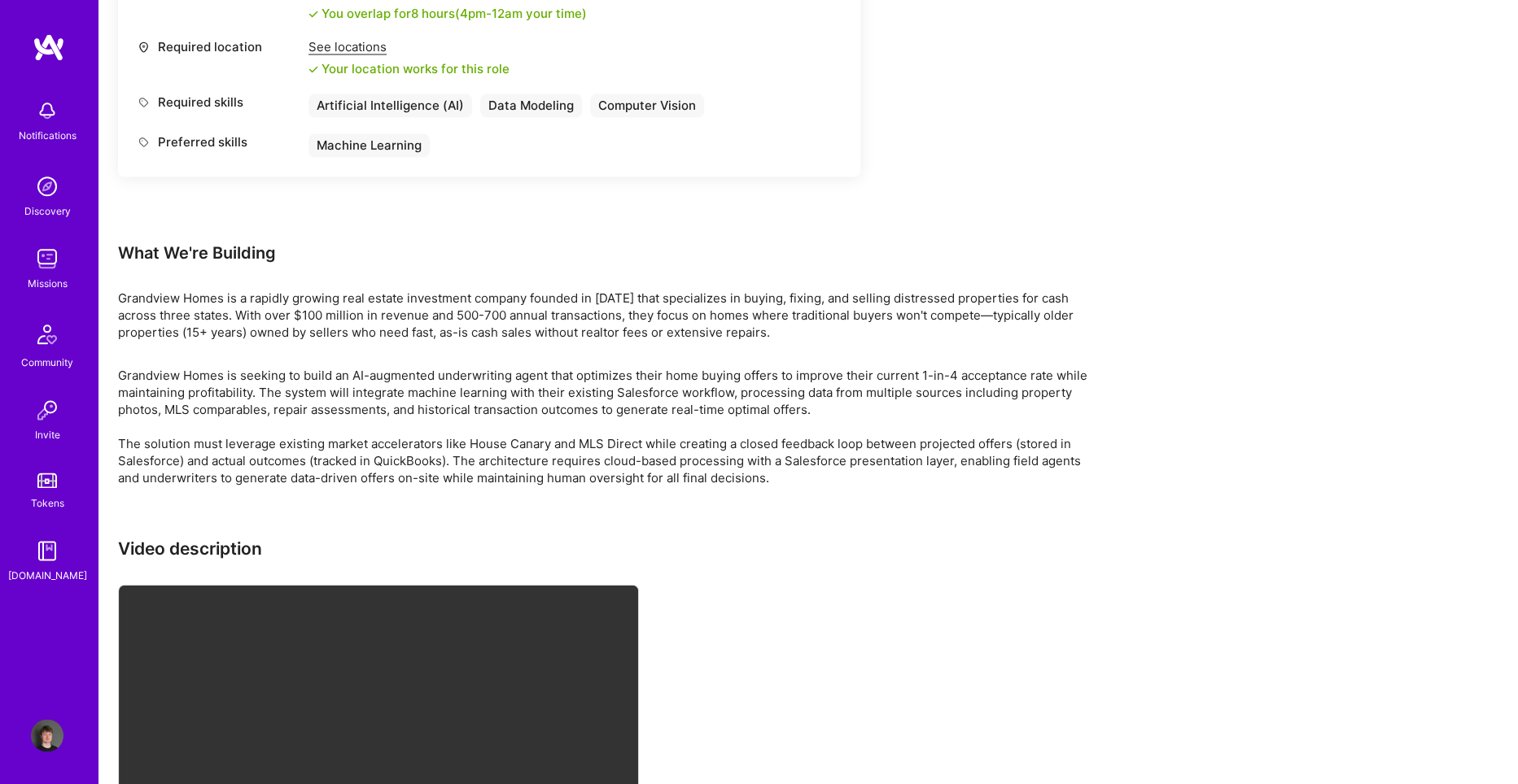
scroll to position [1488, 0]
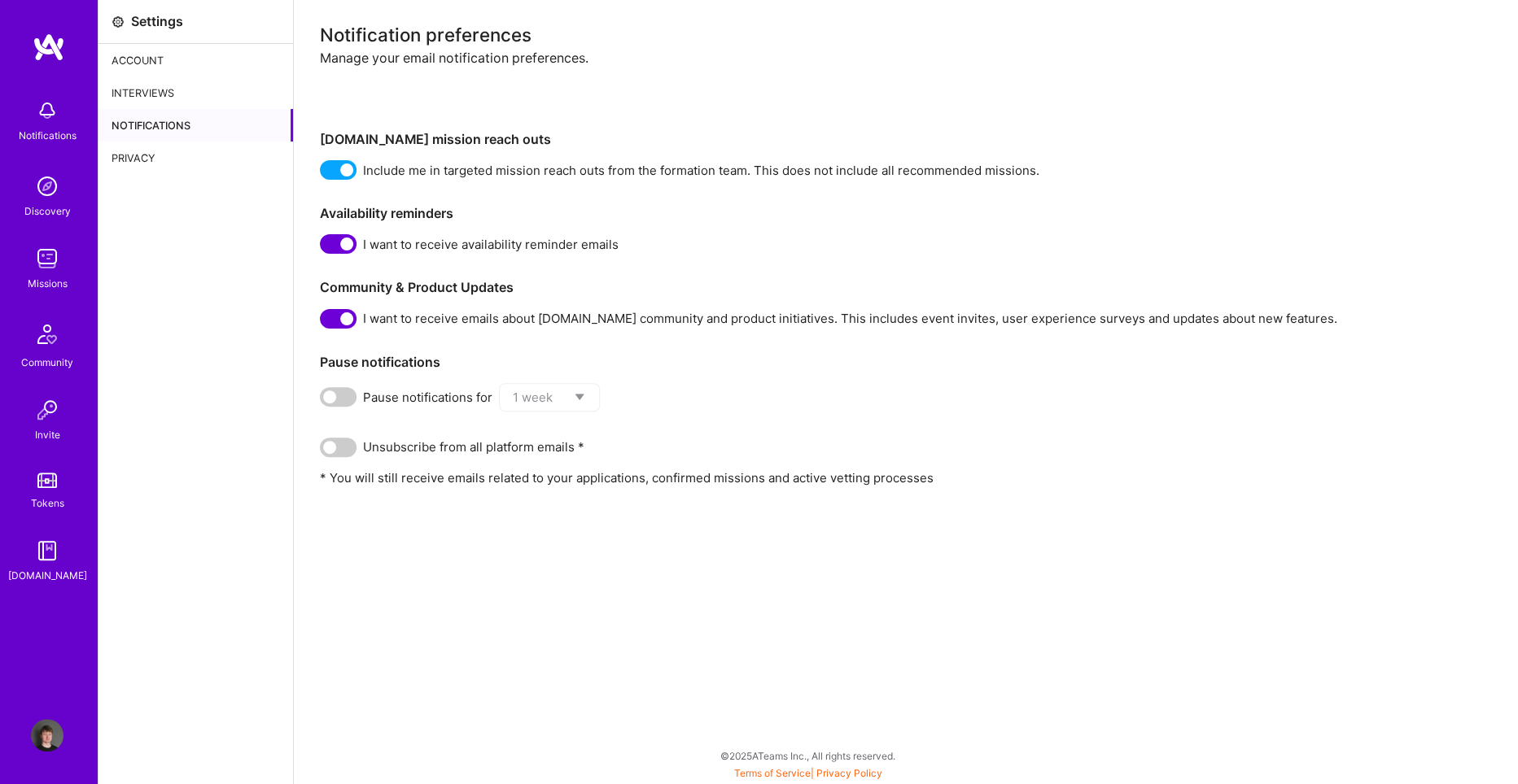
click at [524, 566] on div "Notification preferences Manage your email notification preferences. [DOMAIN_NA…" at bounding box center [906, 392] width 1224 height 784
click at [44, 182] on img at bounding box center [47, 186] width 32 height 32
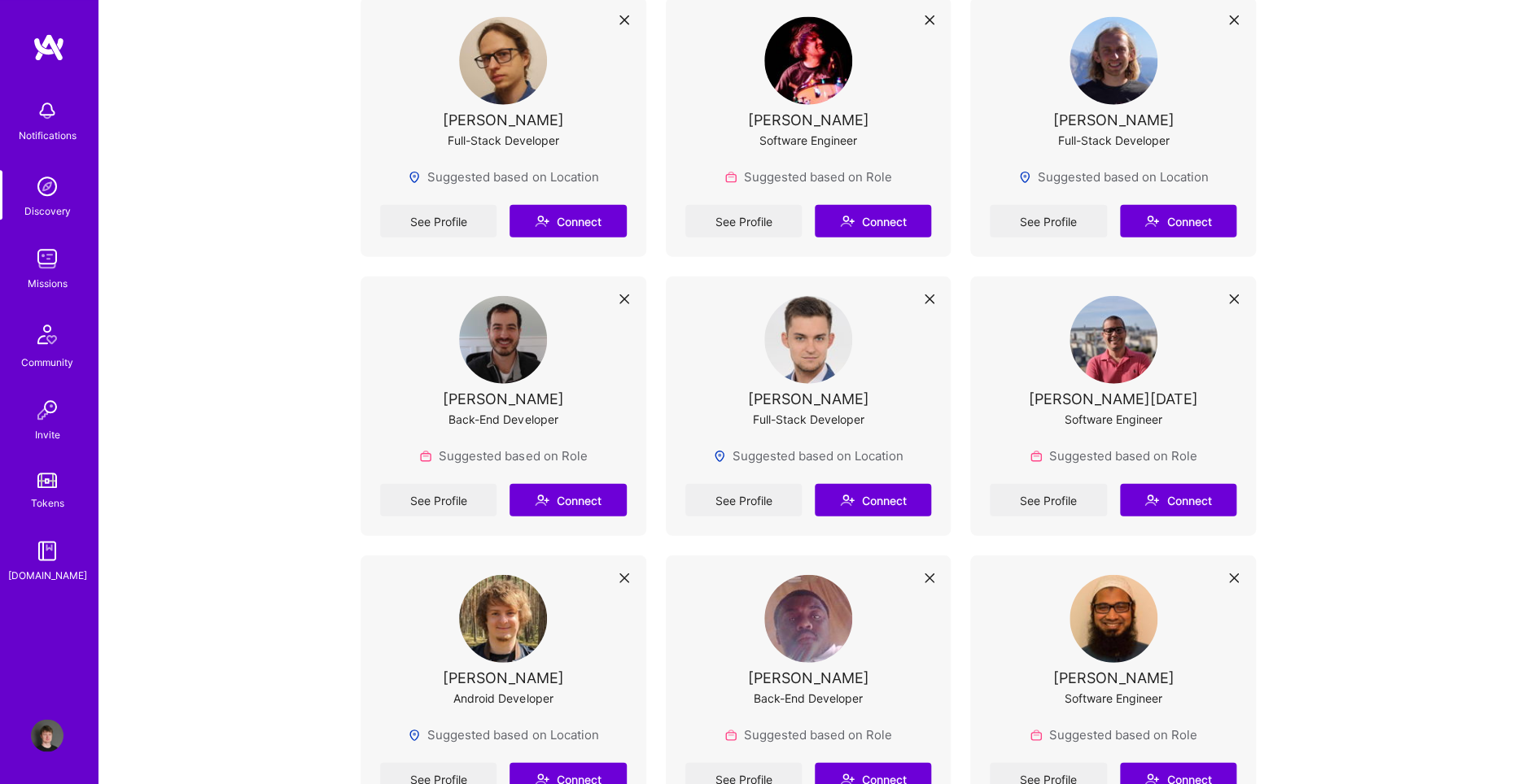
scroll to position [1757, 0]
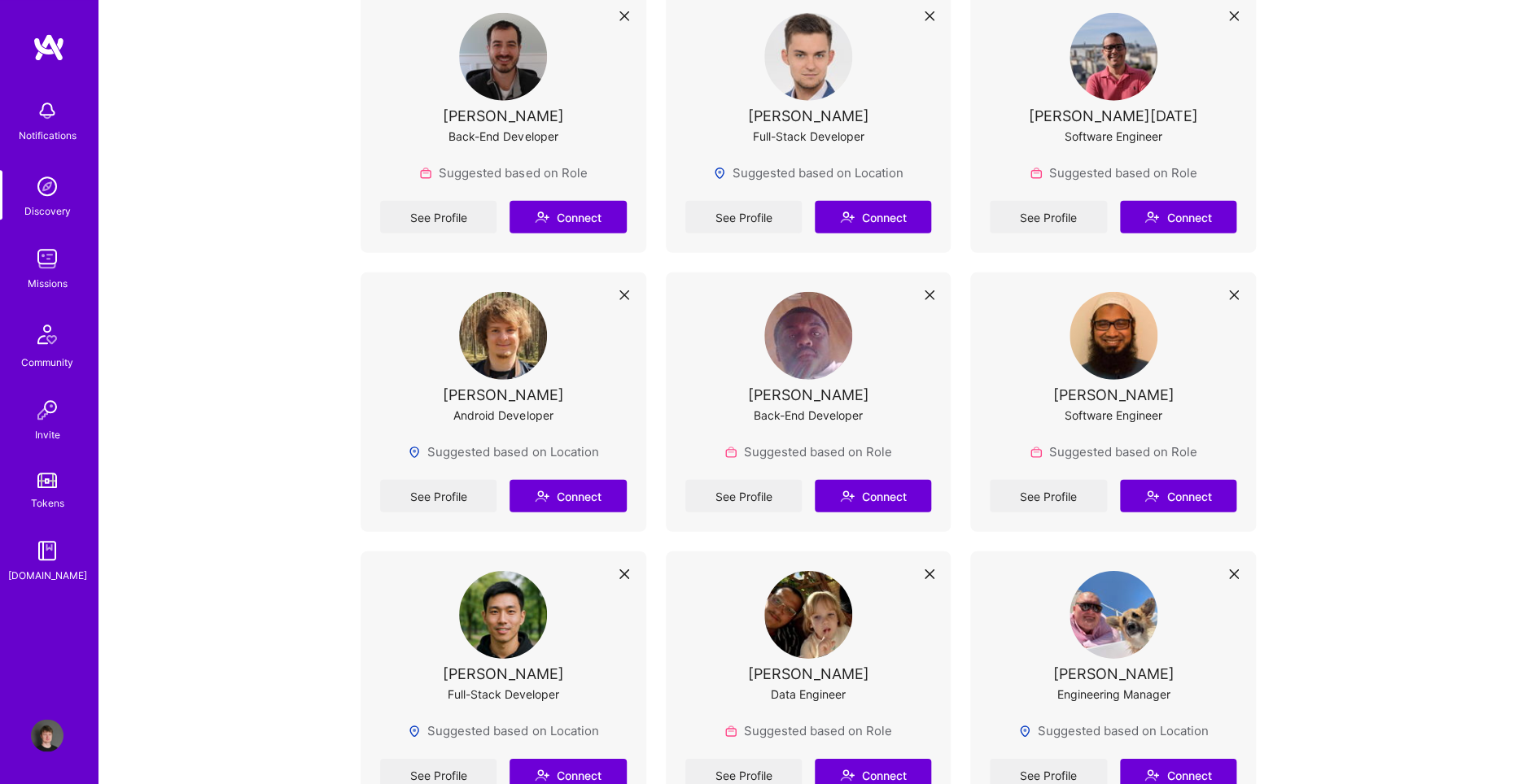
scroll to position [2086, 0]
drag, startPoint x: 233, startPoint y: 370, endPoint x: 240, endPoint y: 590, distance: 220.1
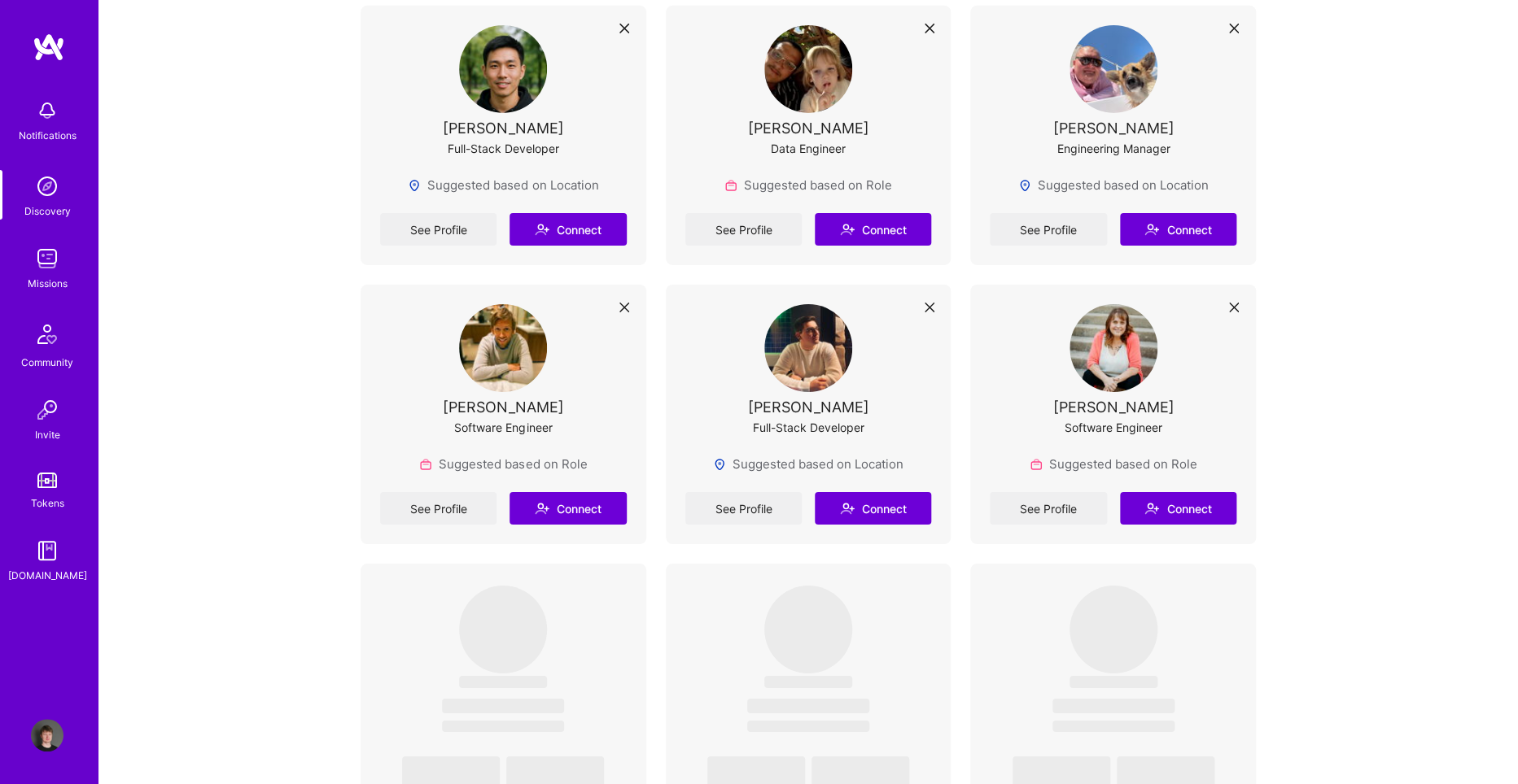
scroll to position [2636, 0]
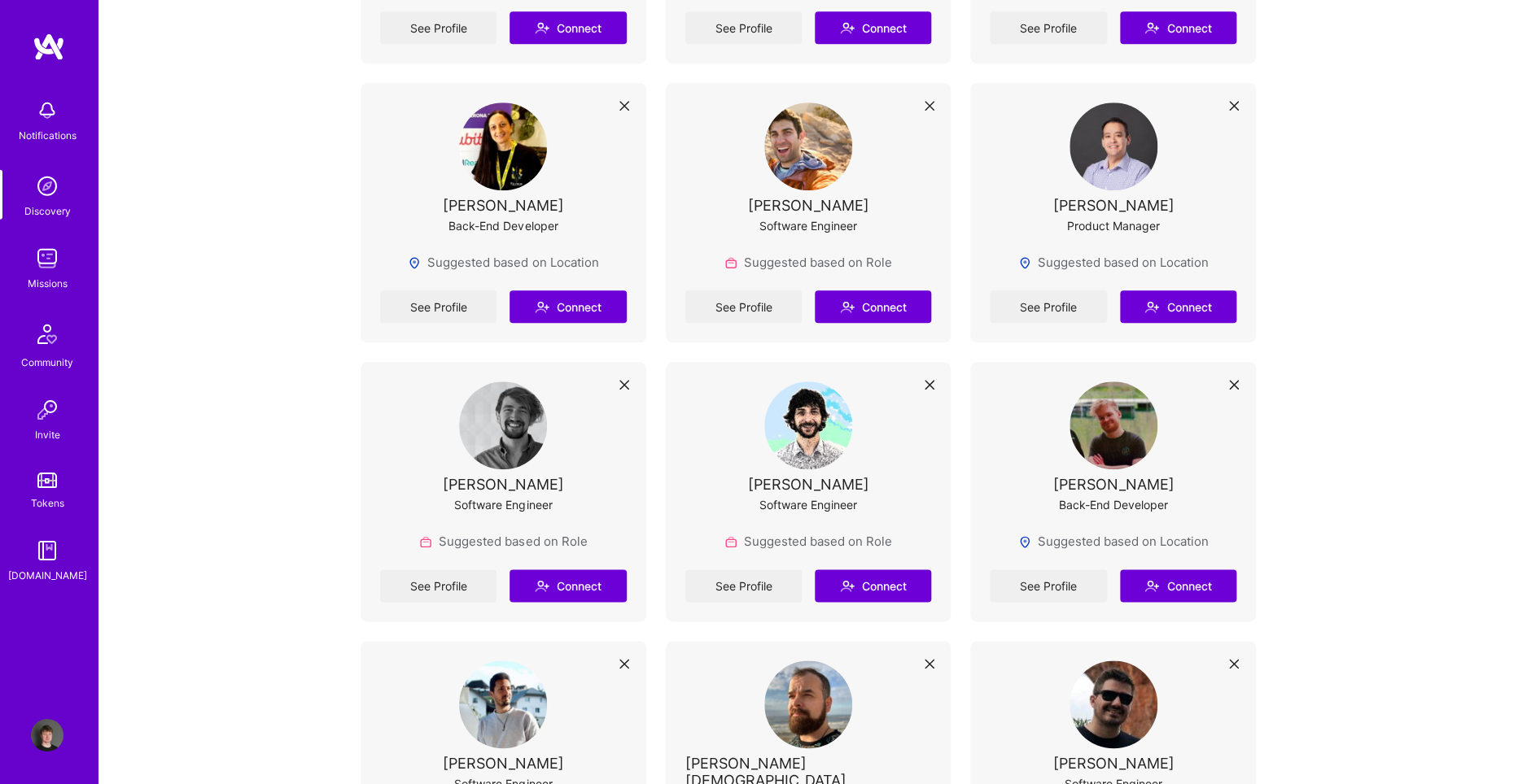
scroll to position [3733, 0]
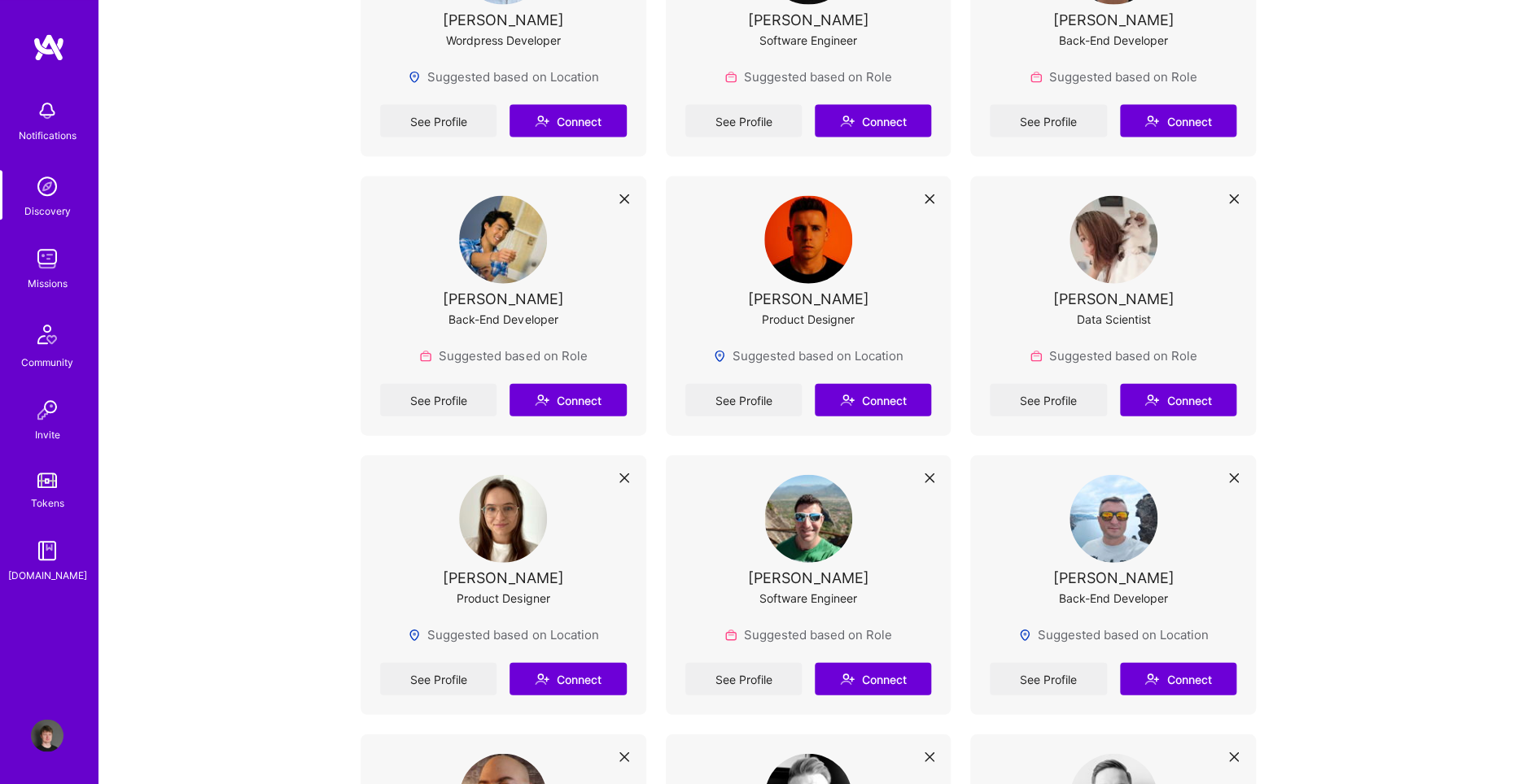
scroll to position [4722, 0]
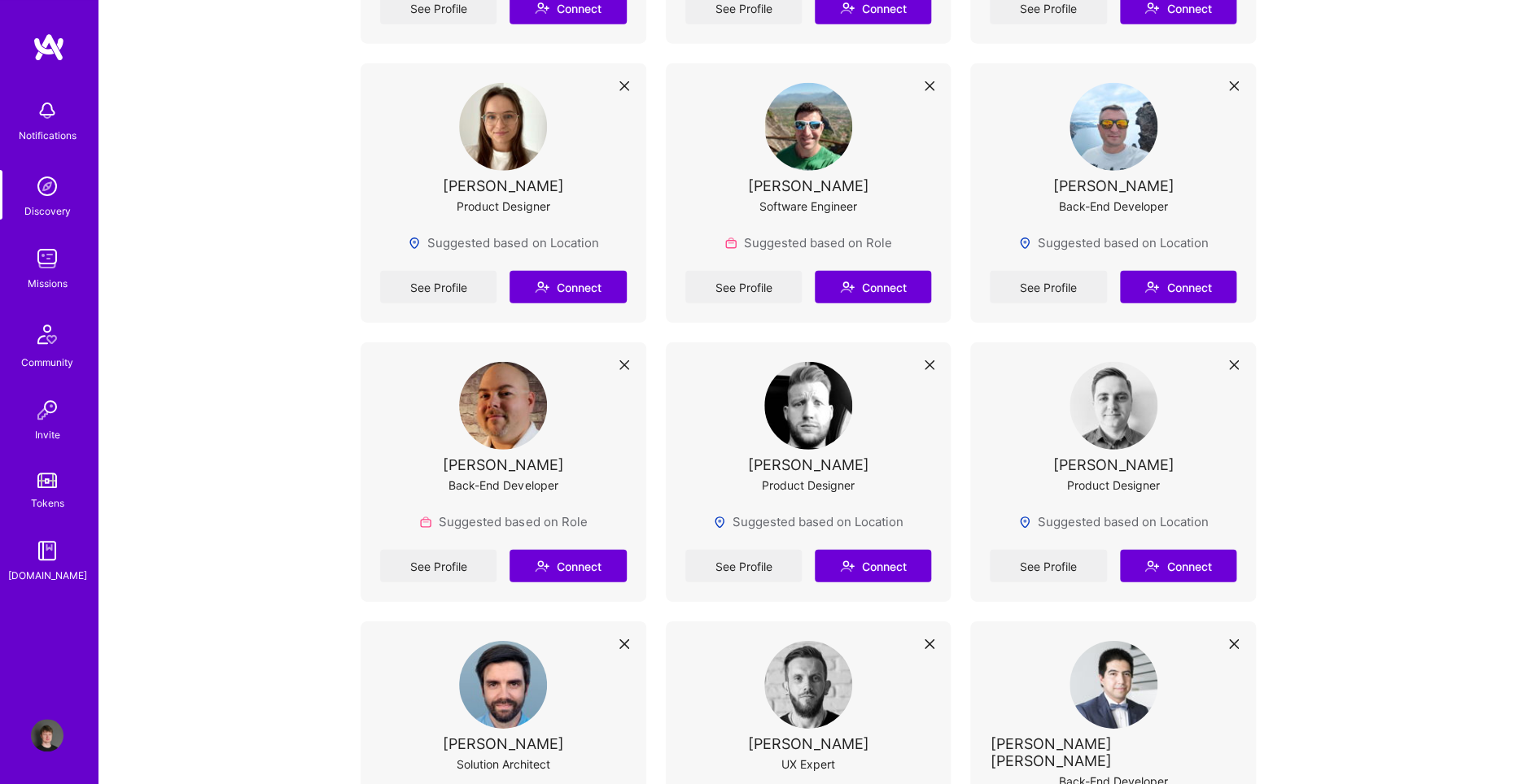
scroll to position [5271, 0]
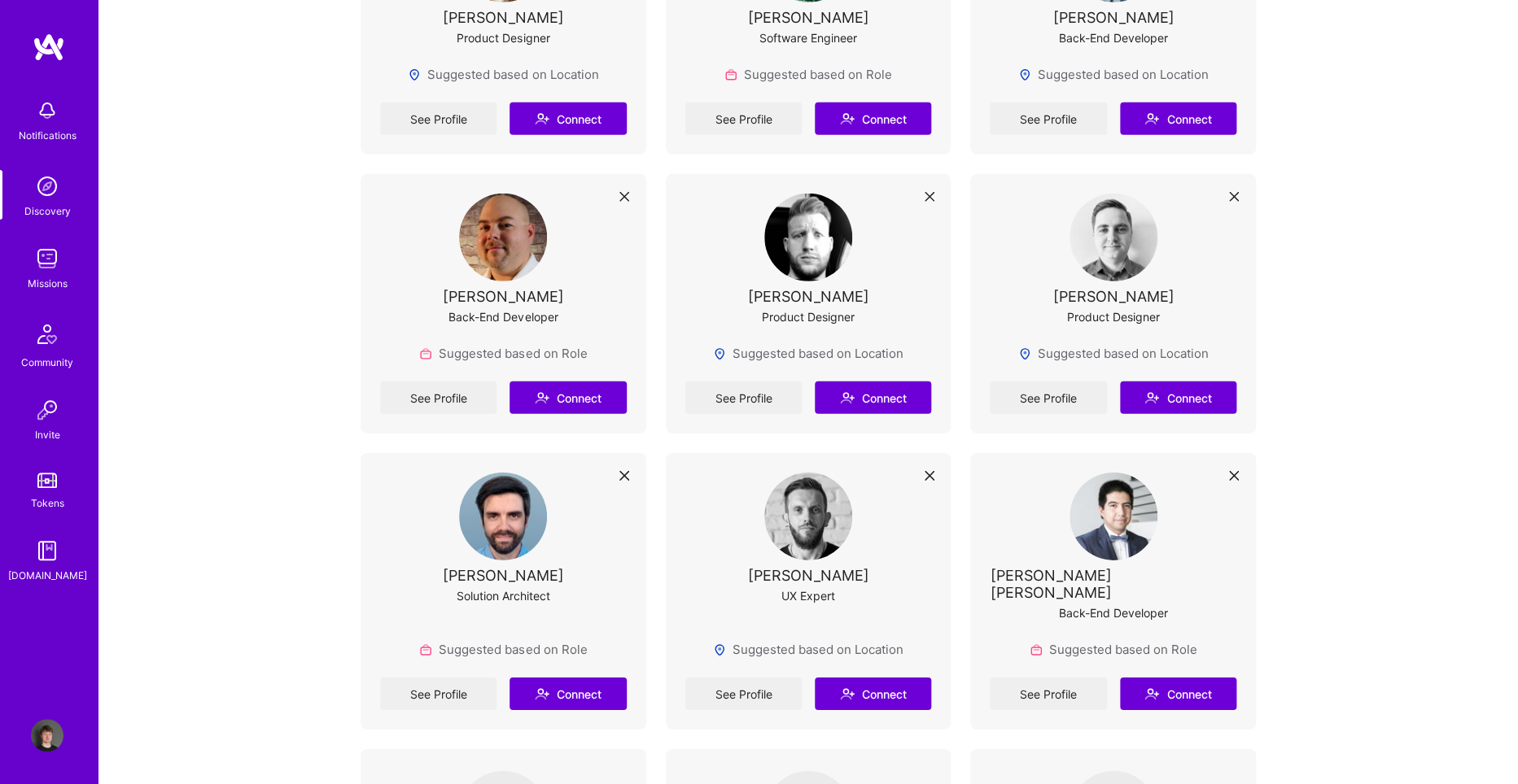
click at [47, 741] on img at bounding box center [47, 736] width 32 height 32
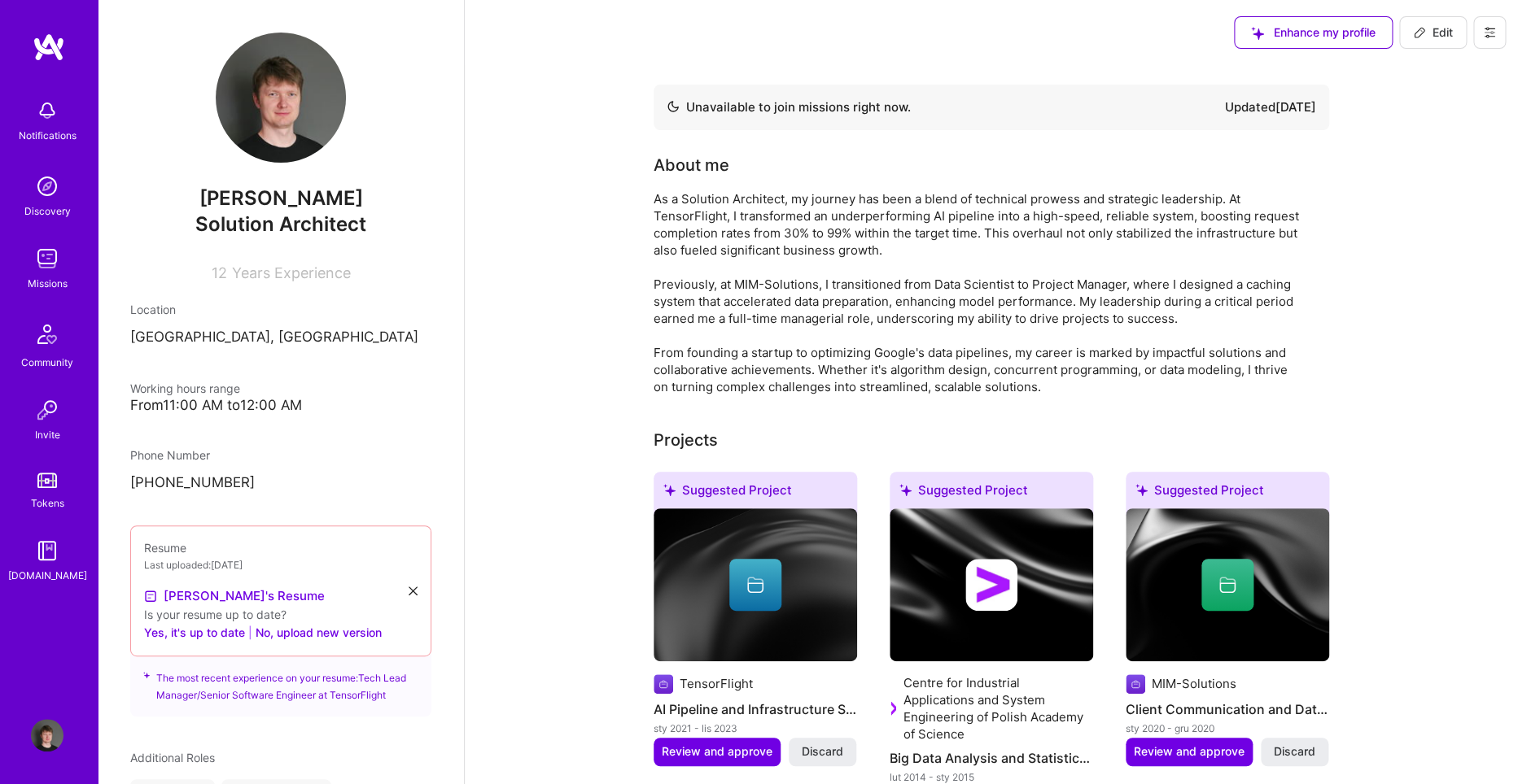
click at [1484, 29] on icon at bounding box center [1489, 32] width 13 height 13
click at [1430, 155] on button "Log Out" at bounding box center [1445, 152] width 122 height 42
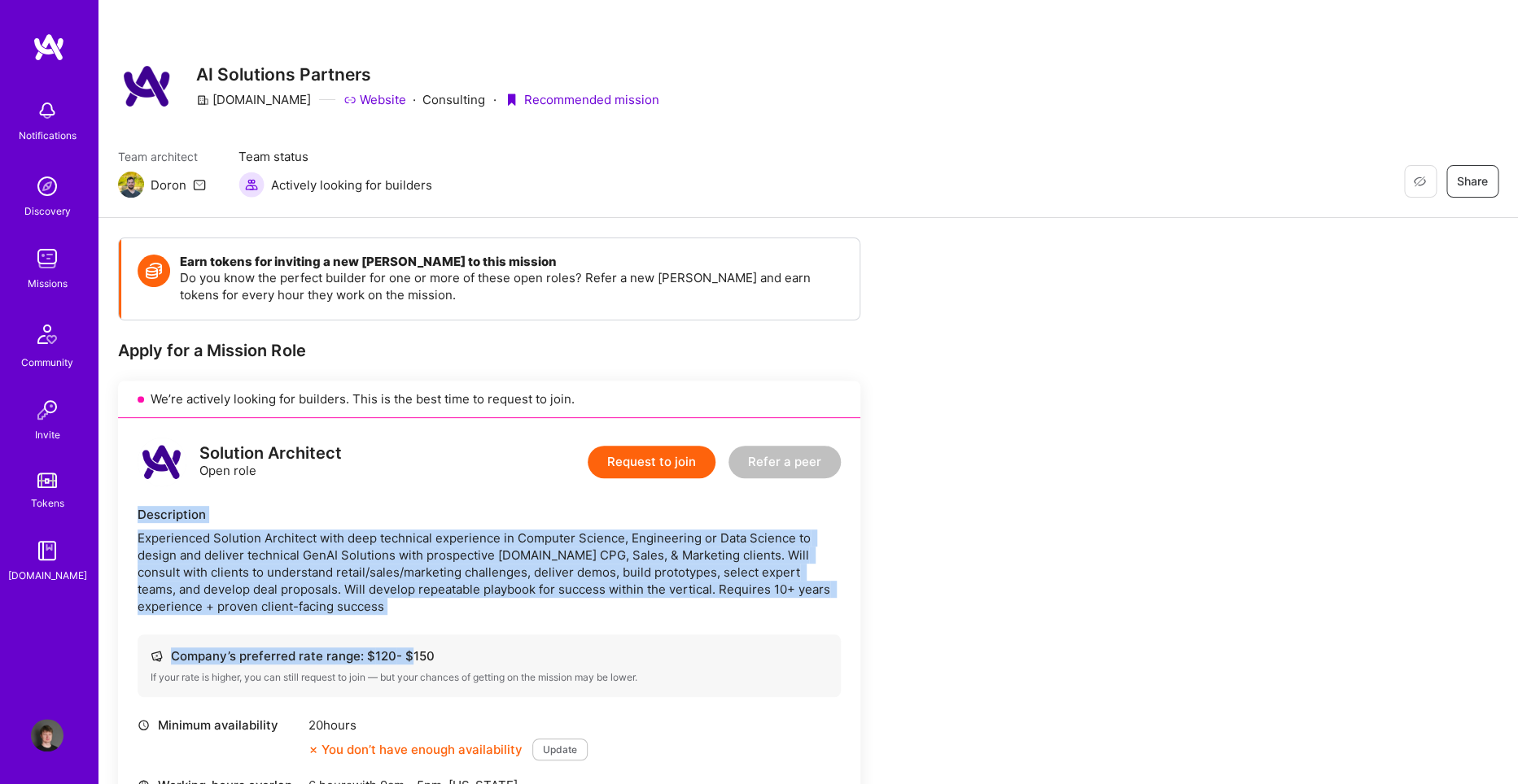
drag, startPoint x: 948, startPoint y: 278, endPoint x: 1017, endPoint y: 657, distance: 385.2
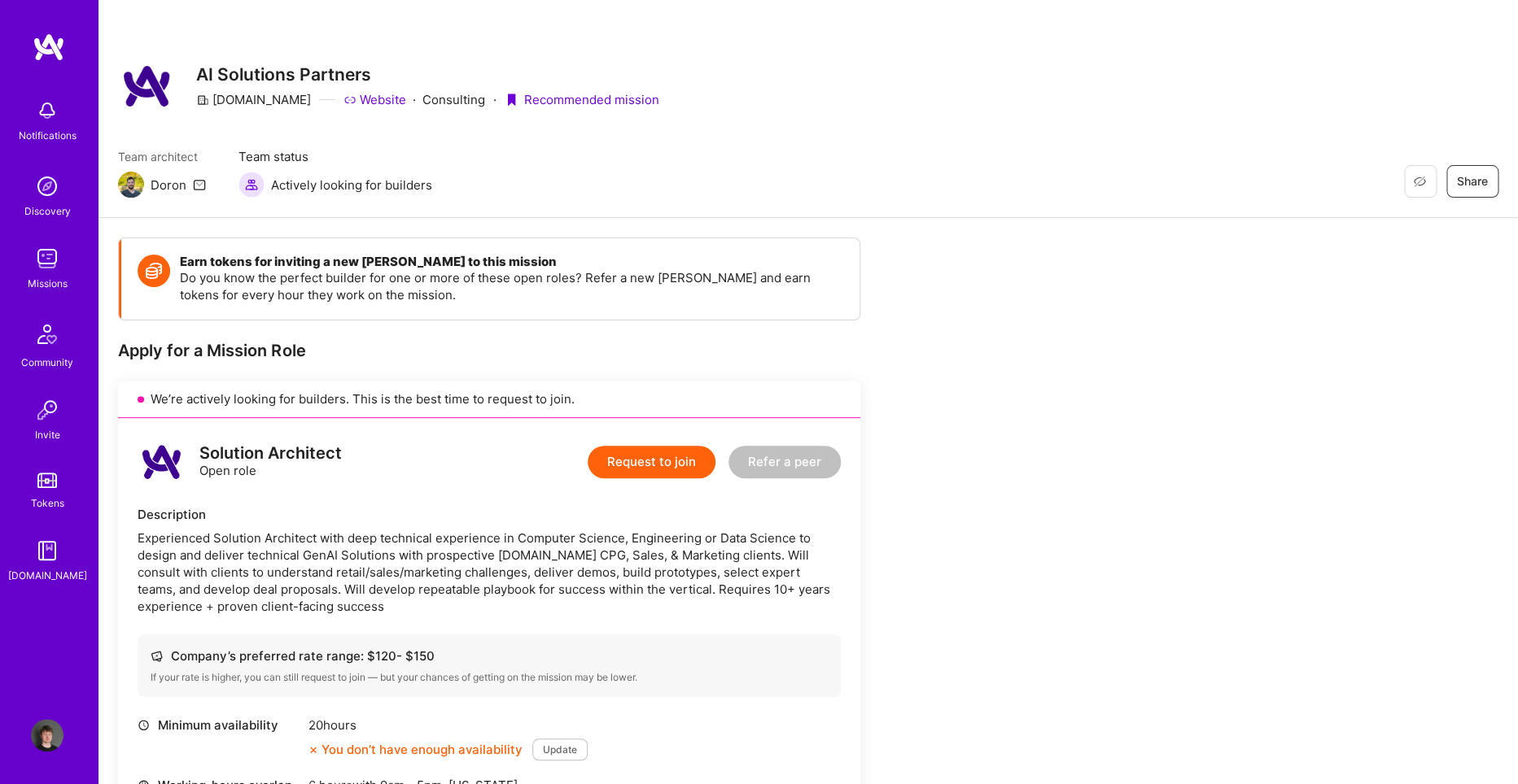
drag, startPoint x: 1032, startPoint y: 576, endPoint x: 1002, endPoint y: 40, distance: 536.8
click at [1002, 40] on div "Restore Not Interested Share AI Solutions Partners A.Team Website · Consulting …" at bounding box center [808, 109] width 1419 height 218
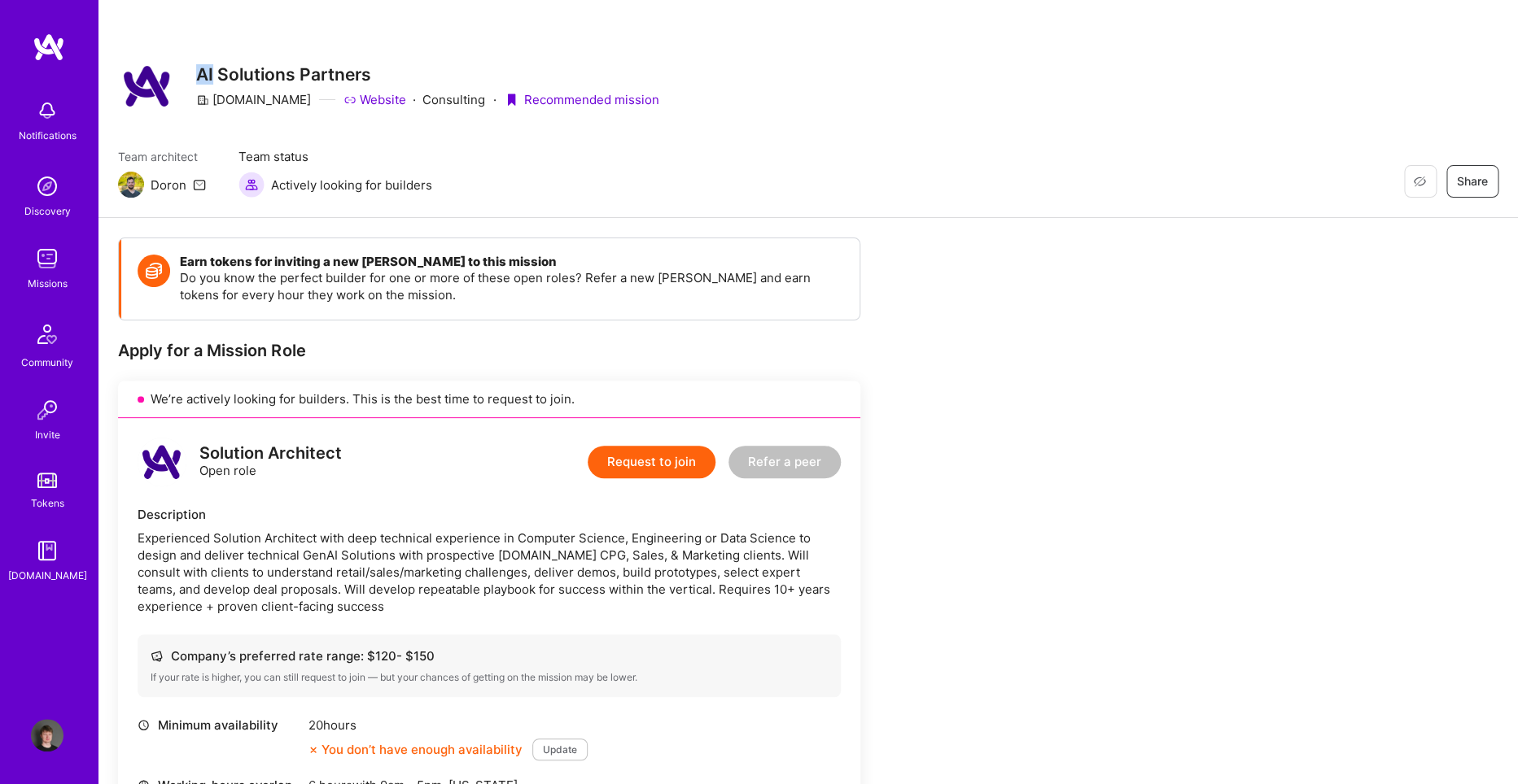
click at [1002, 40] on div "Restore Not Interested Share AI Solutions Partners A.Team Website · Consulting …" at bounding box center [808, 109] width 1419 height 218
drag, startPoint x: 1002, startPoint y: 40, endPoint x: 1062, endPoint y: 510, distance: 473.8
click at [561, 564] on div "Experienced Solution Architect with deep technical experience in Computer Scien…" at bounding box center [489, 572] width 703 height 86
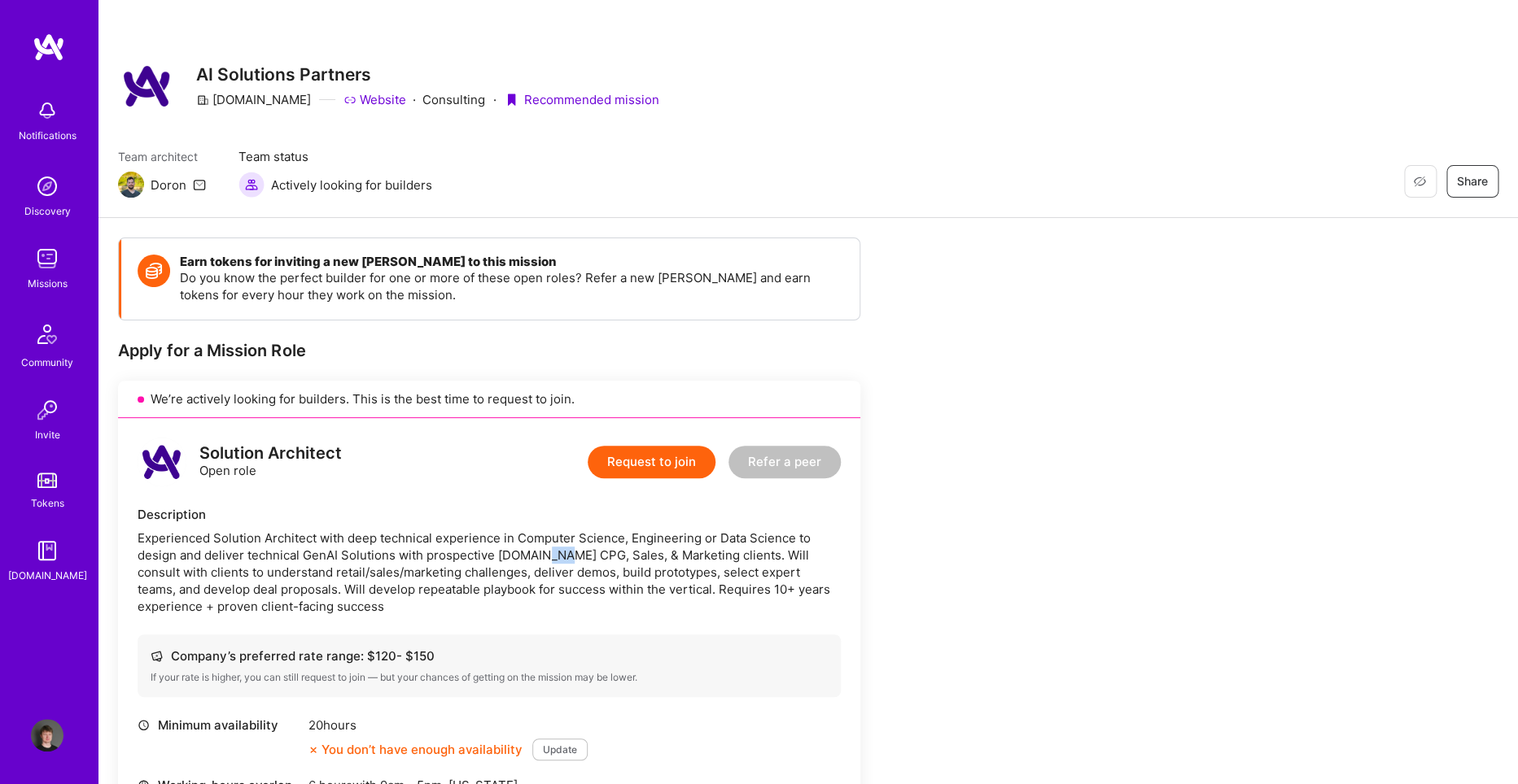
click at [561, 564] on div "Experienced Solution Architect with deep technical experience in Computer Scien…" at bounding box center [489, 572] width 703 height 86
click at [547, 562] on div at bounding box center [547, 562] width 0 height 0
click at [418, 574] on div "Experienced Solution Architect with deep technical experience in Computer Scien…" at bounding box center [489, 572] width 703 height 86
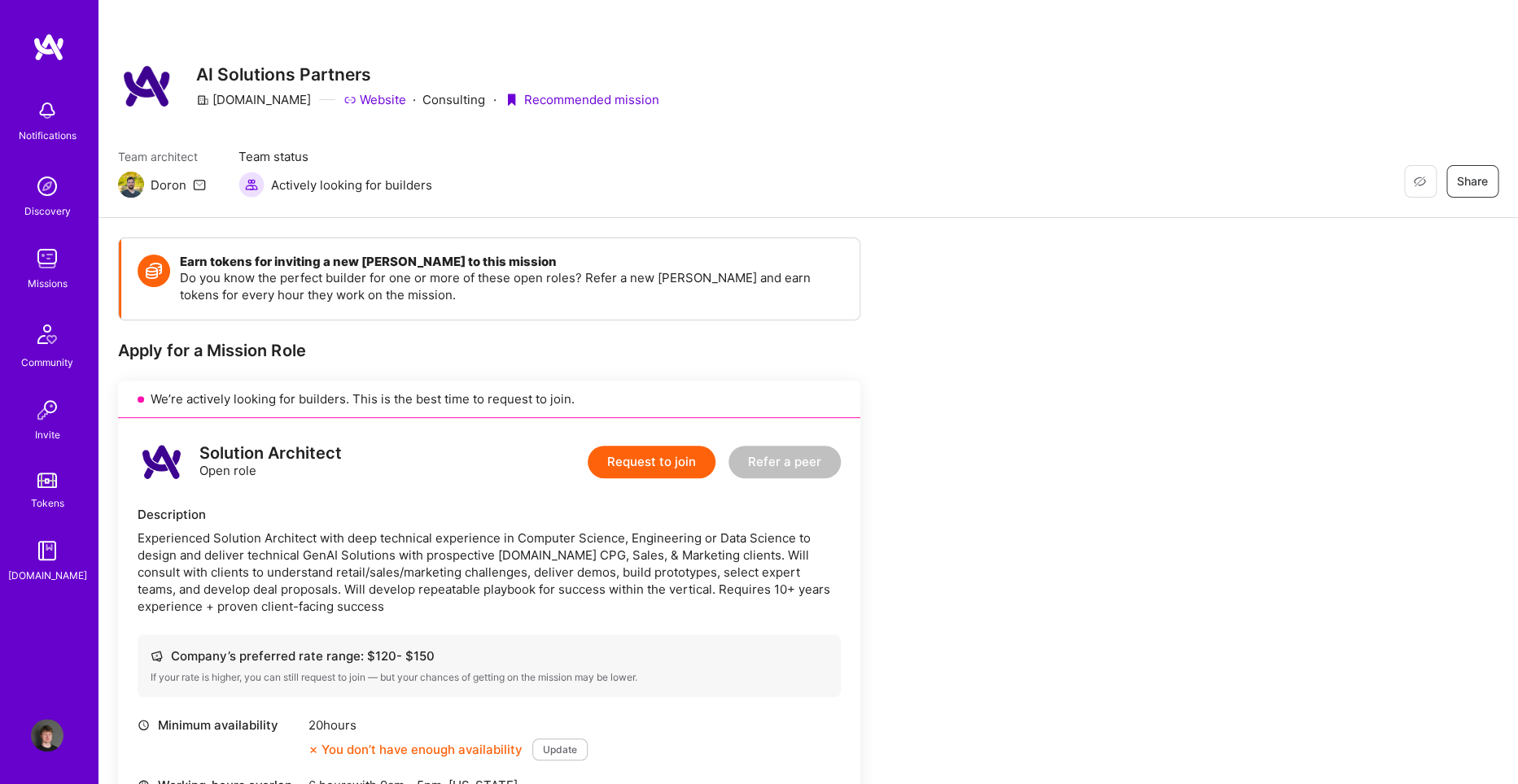
click at [418, 574] on div "Experienced Solution Architect with deep technical experience in Computer Scien…" at bounding box center [489, 572] width 703 height 86
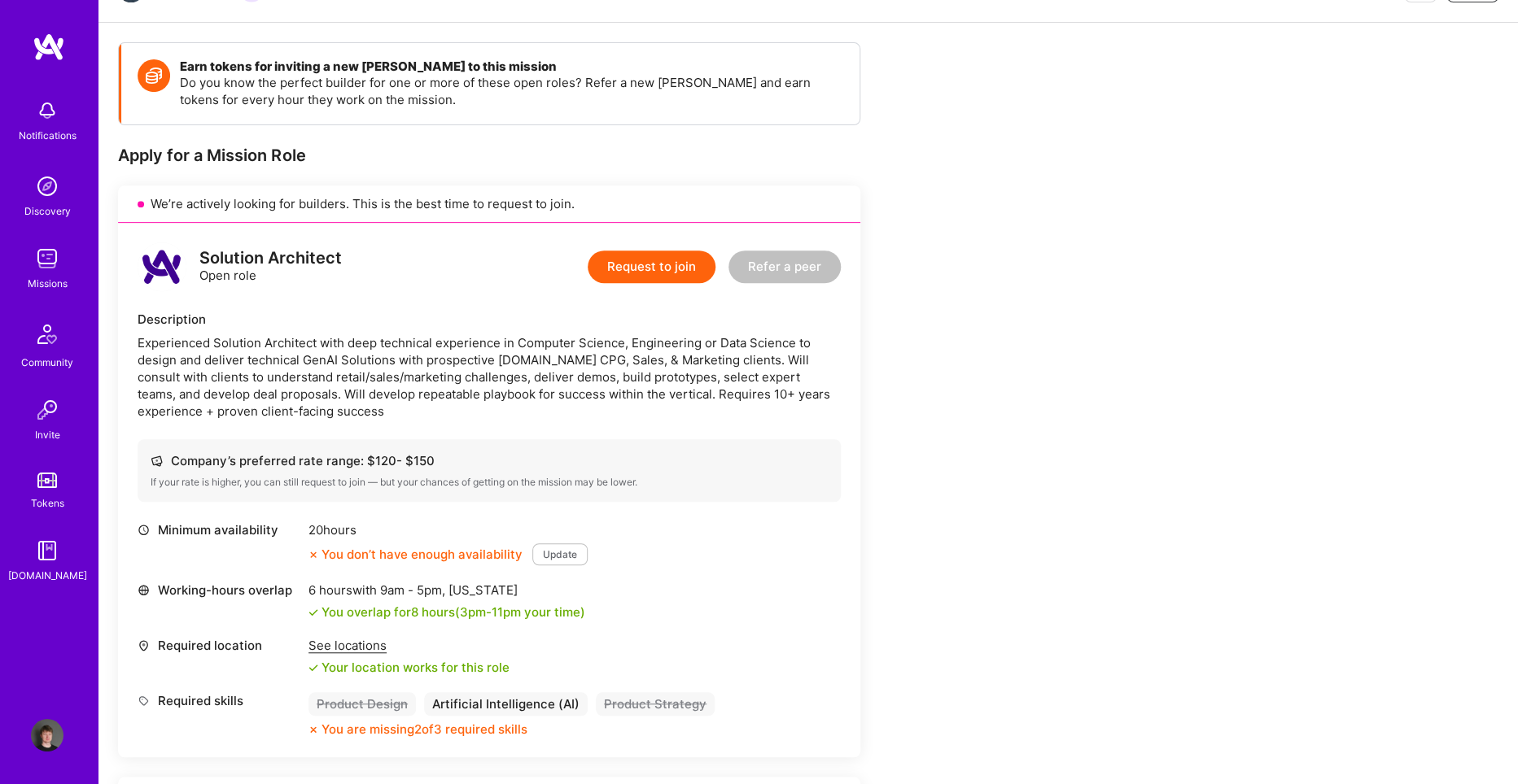
scroll to position [330, 0]
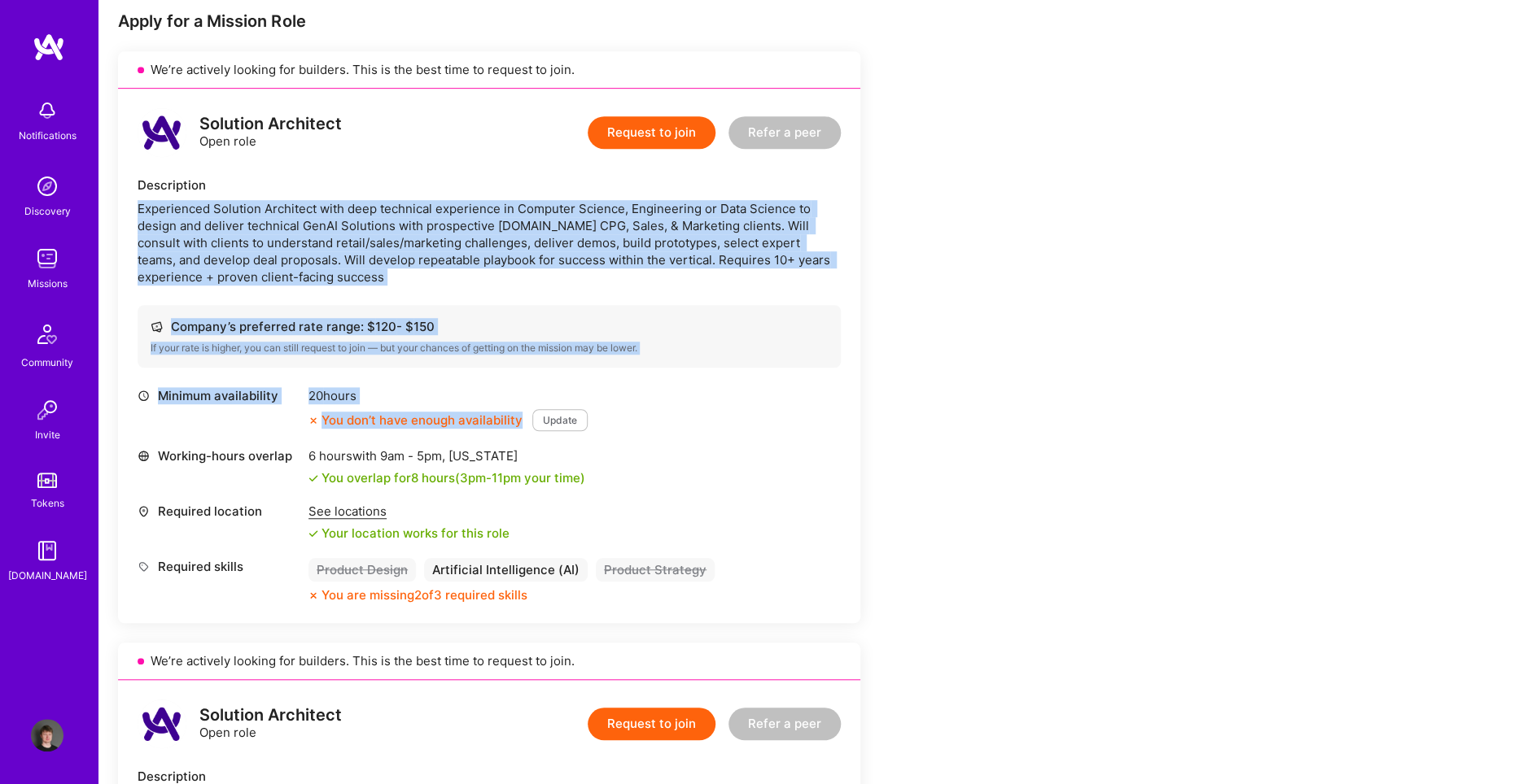
drag, startPoint x: 1053, startPoint y: 599, endPoint x: 1038, endPoint y: 259, distance: 340.3
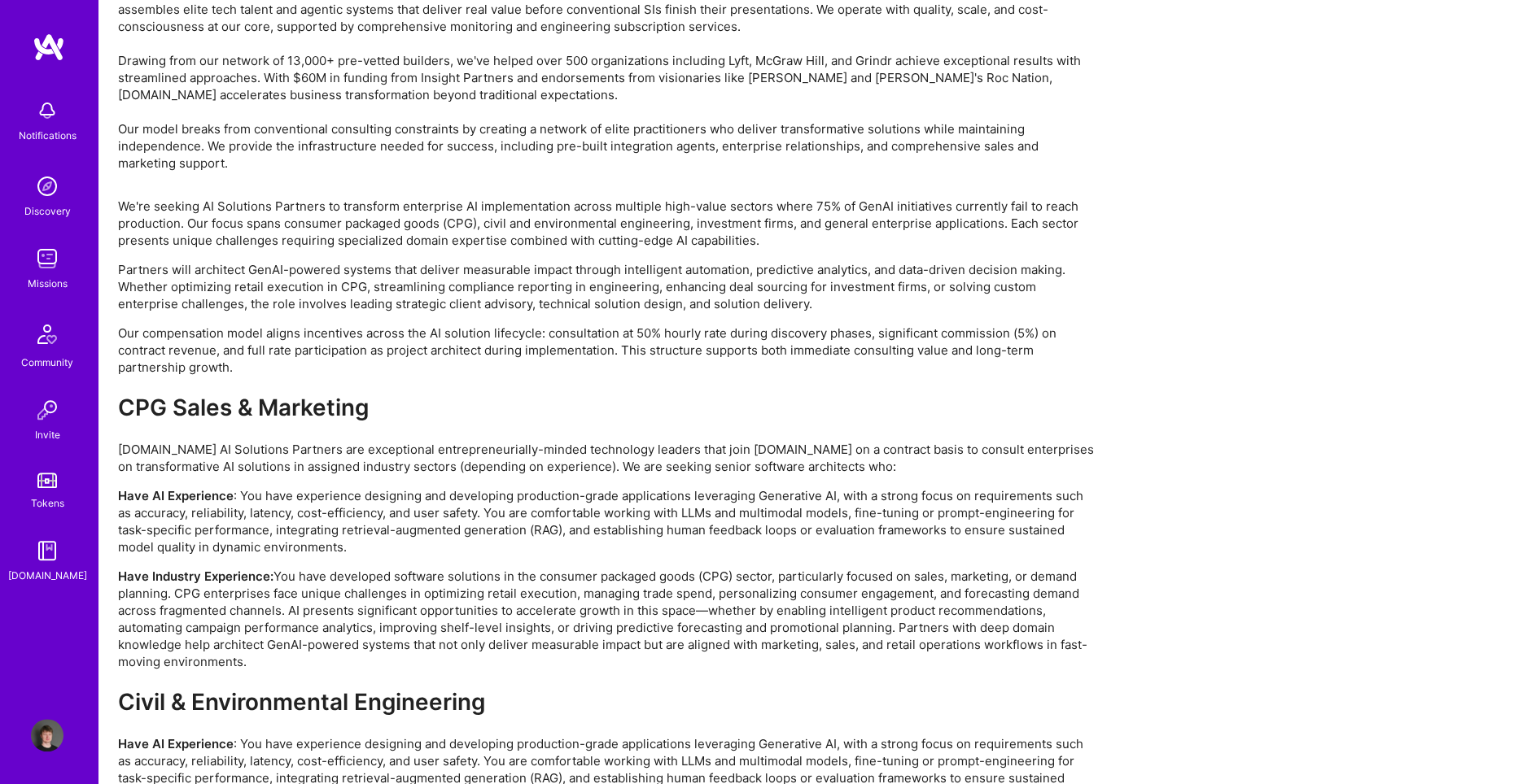
scroll to position [3438, 0]
